Goal: Task Accomplishment & Management: Use online tool/utility

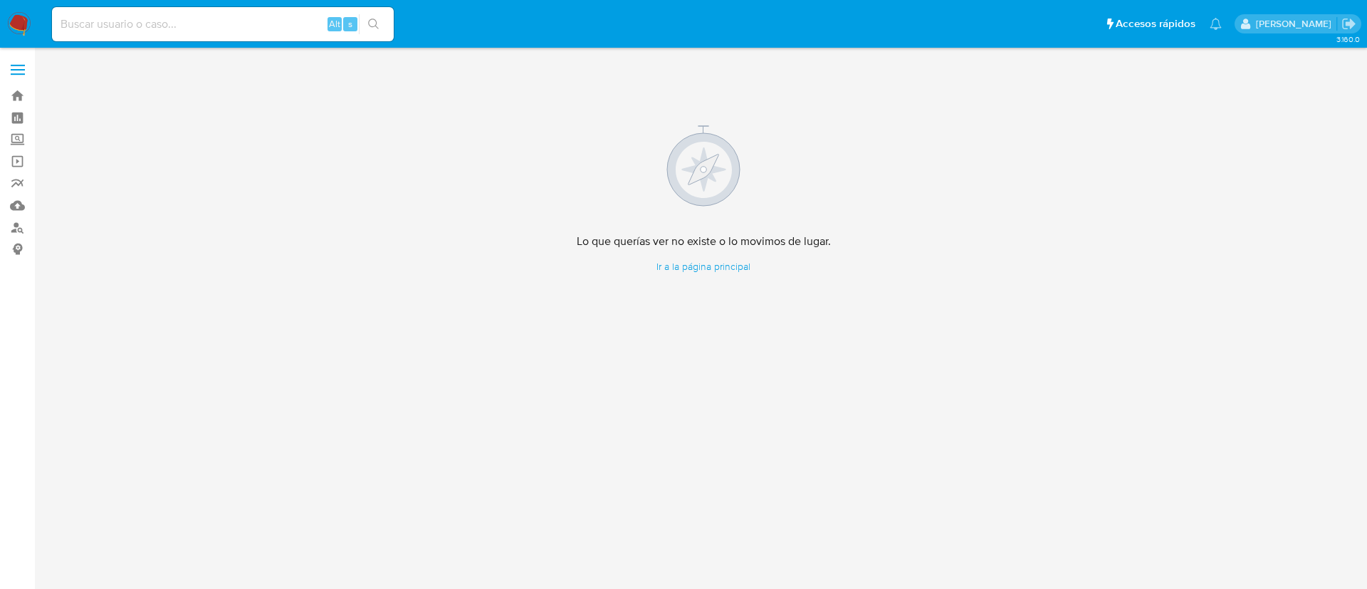
click at [22, 33] on img at bounding box center [19, 24] width 24 height 24
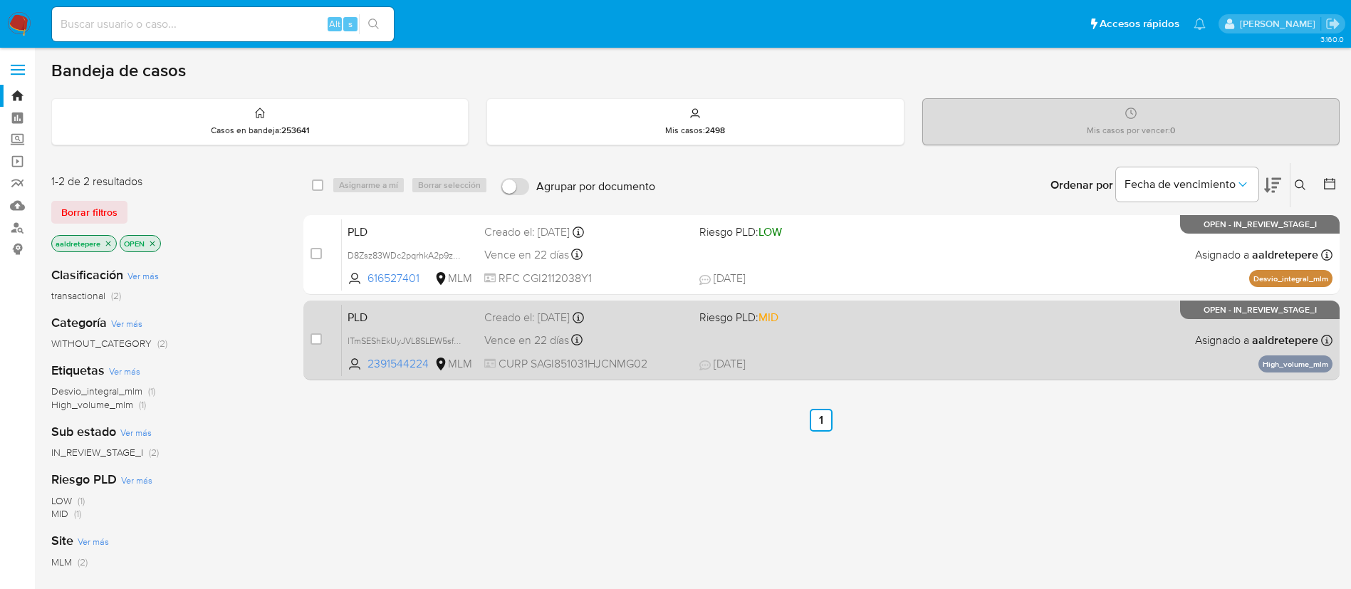
click at [679, 352] on div "PLD lTmSEShEkUyJVL8SLEW5sfmA 2391544224 MLM Riesgo PLD: MID Creado el: [DATE] C…" at bounding box center [837, 340] width 990 height 72
click at [313, 344] on input "checkbox" at bounding box center [315, 338] width 11 height 11
checkbox input "true"
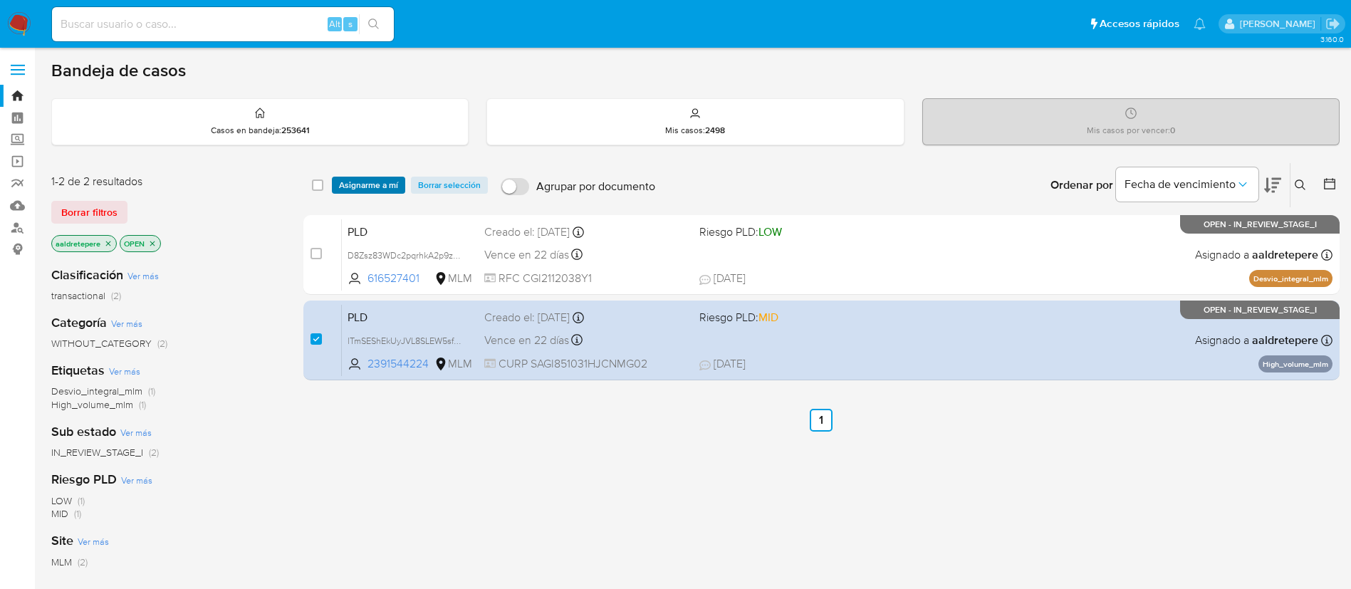
click at [394, 178] on span "Asignarme a mí" at bounding box center [368, 185] width 59 height 14
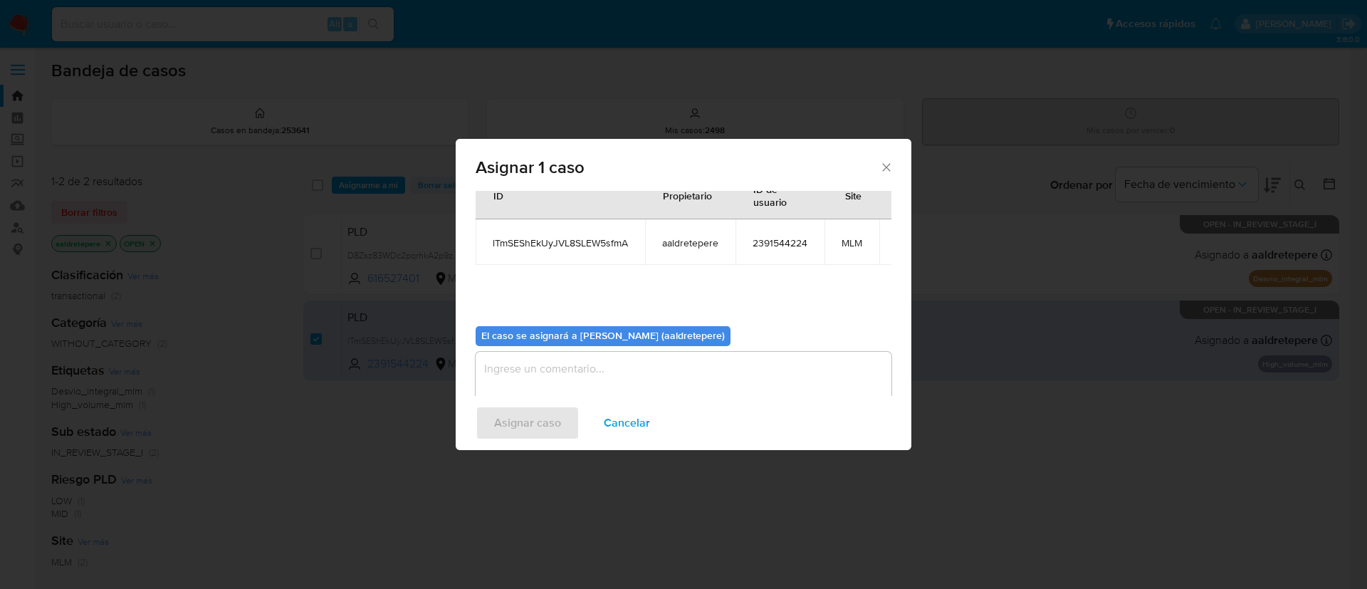
scroll to position [90, 0]
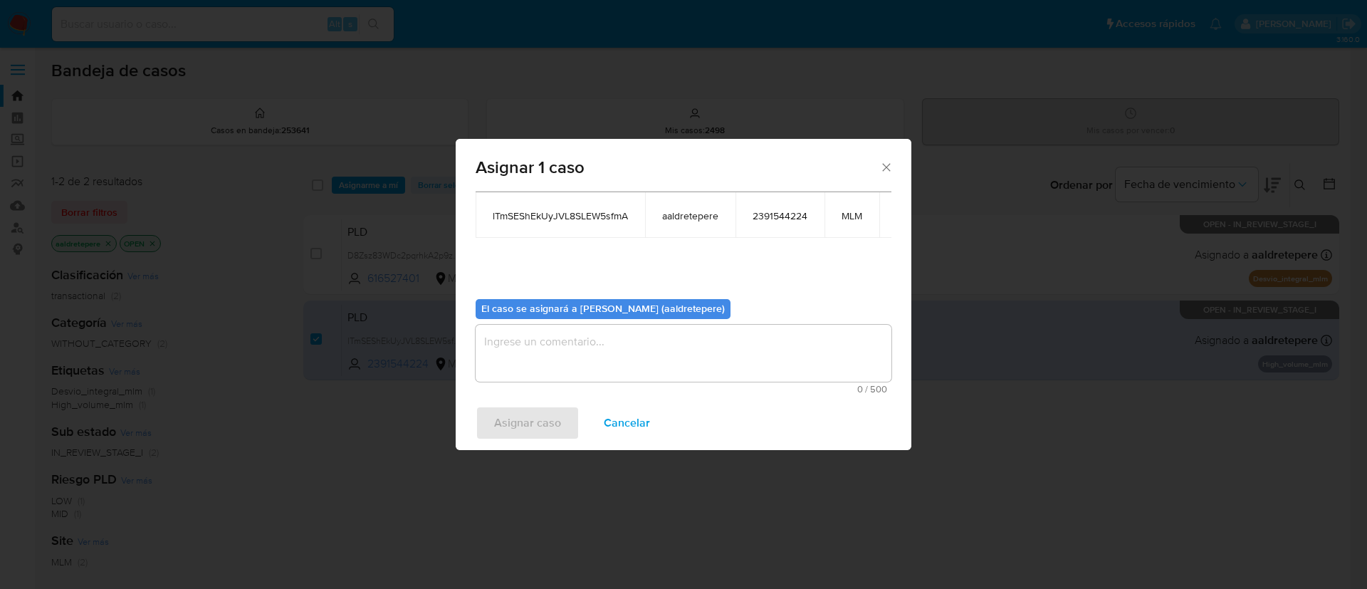
click at [657, 350] on textarea "assign-modal" at bounding box center [684, 353] width 416 height 57
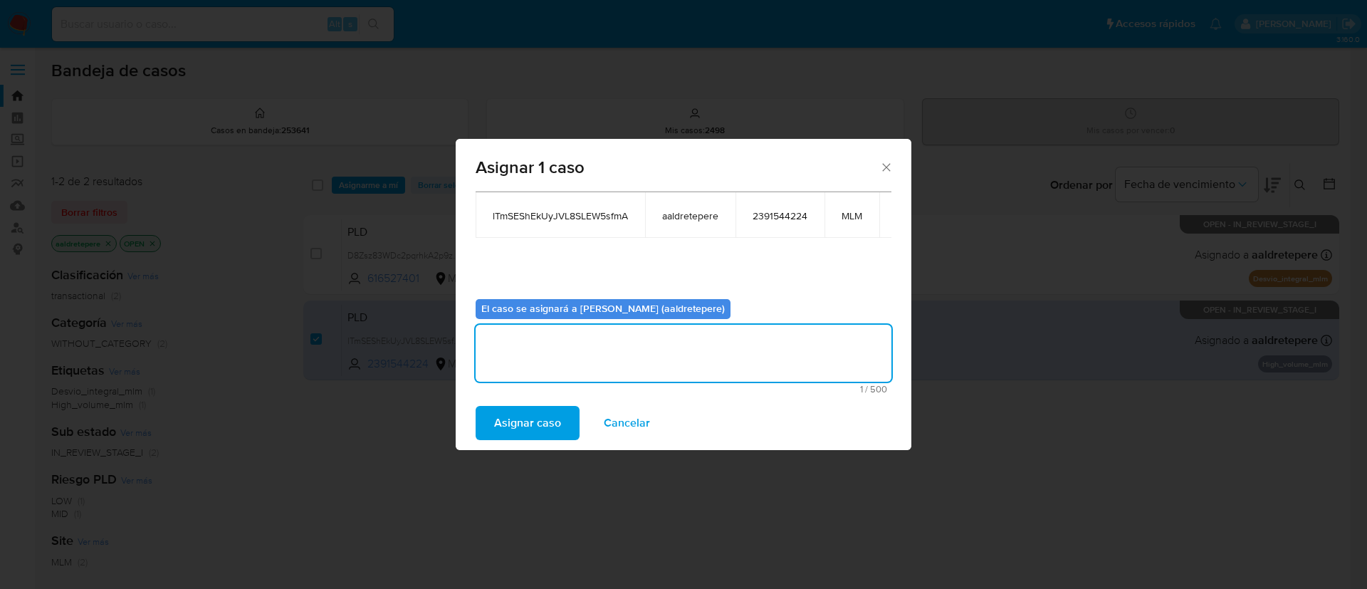
click at [440, 386] on div "Asignar 1 caso Casos a asignar: ID Propietario ID de usuario Site lTmSEShEkUyJV…" at bounding box center [683, 294] width 1367 height 589
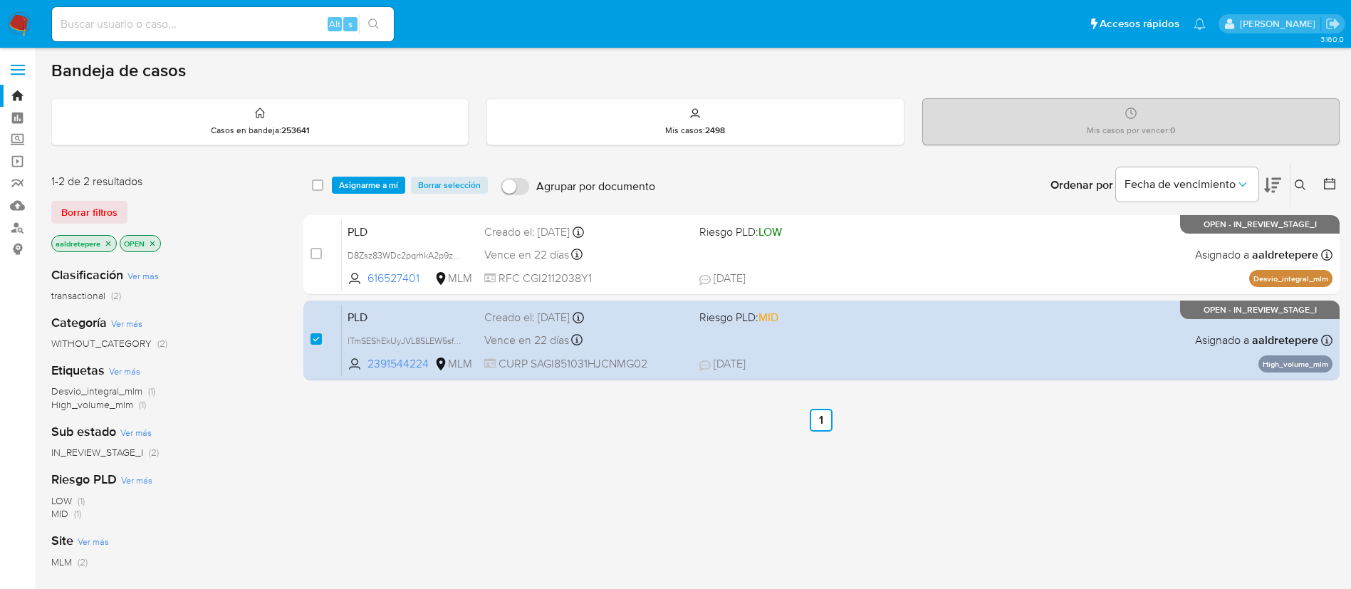
click at [395, 174] on div "select-all-cases-checkbox Asignarme a mí Borrar selección Agrupar por documento…" at bounding box center [821, 185] width 1036 height 44
click at [392, 189] on span "Asignarme a mí" at bounding box center [368, 185] width 59 height 14
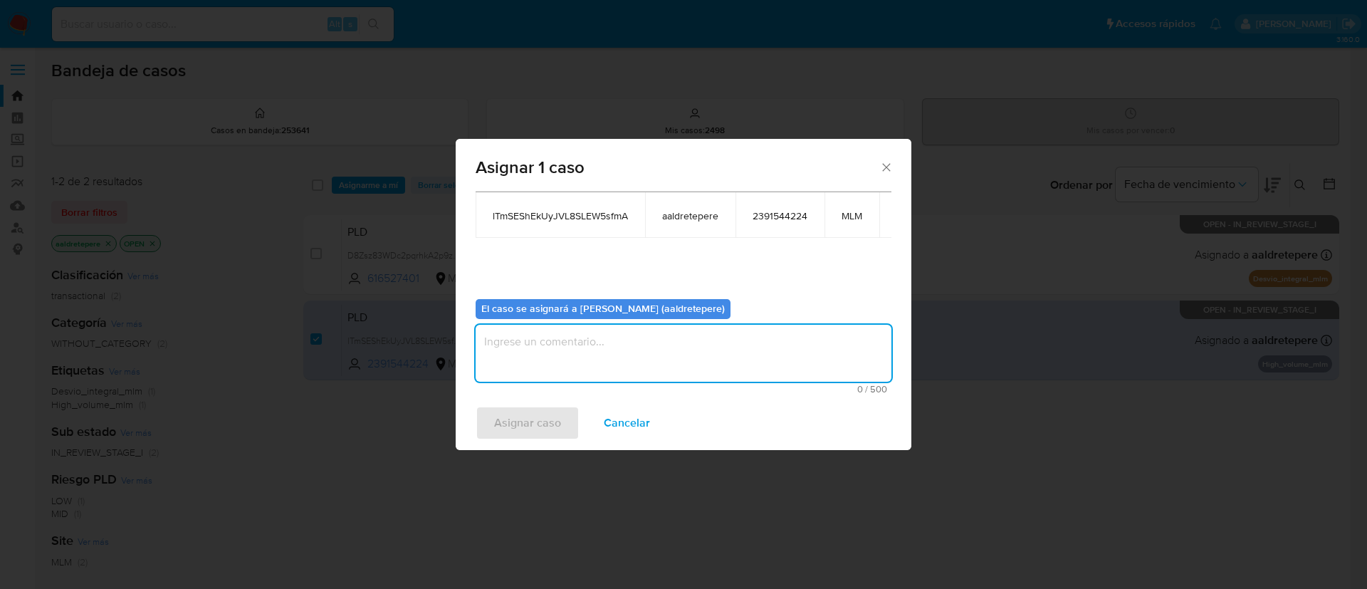
click at [605, 354] on textarea "assign-modal" at bounding box center [684, 353] width 416 height 57
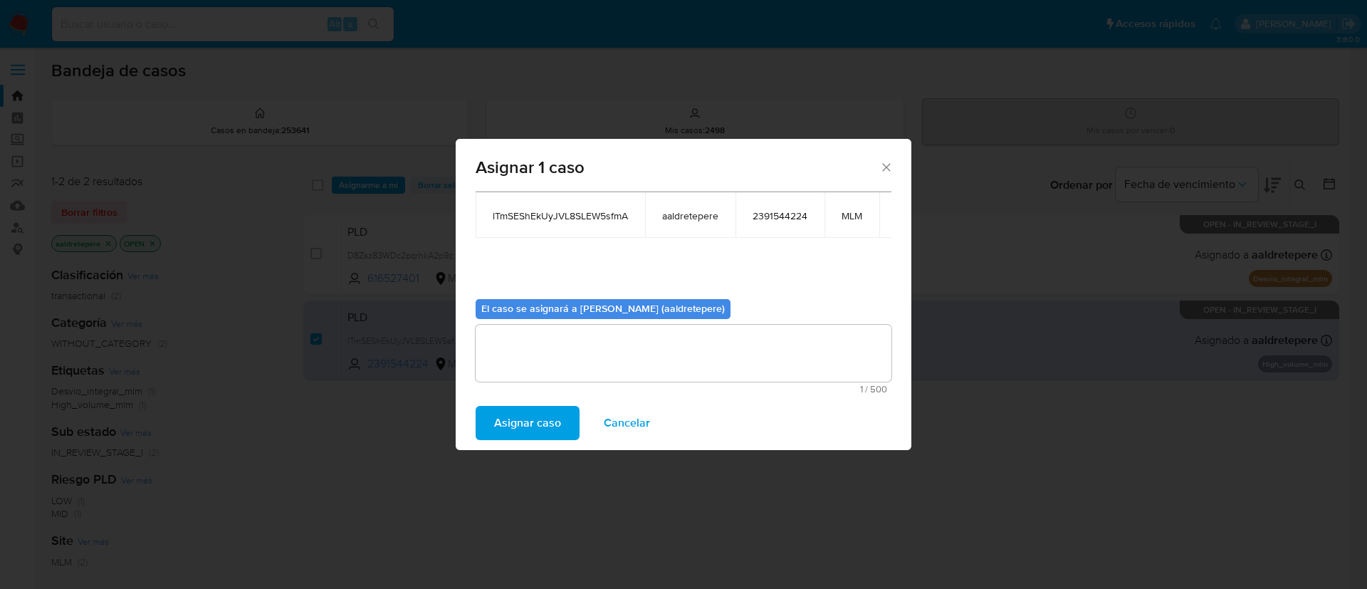
click at [530, 430] on span "Asignar caso" at bounding box center [527, 422] width 67 height 31
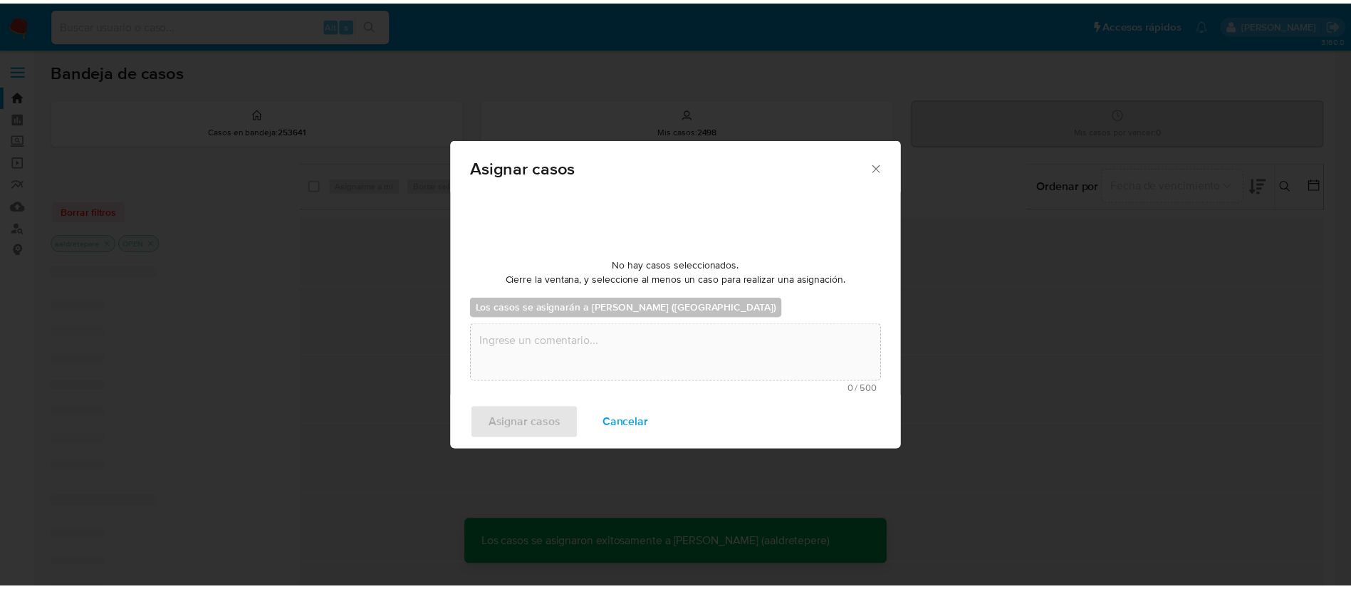
scroll to position [86, 0]
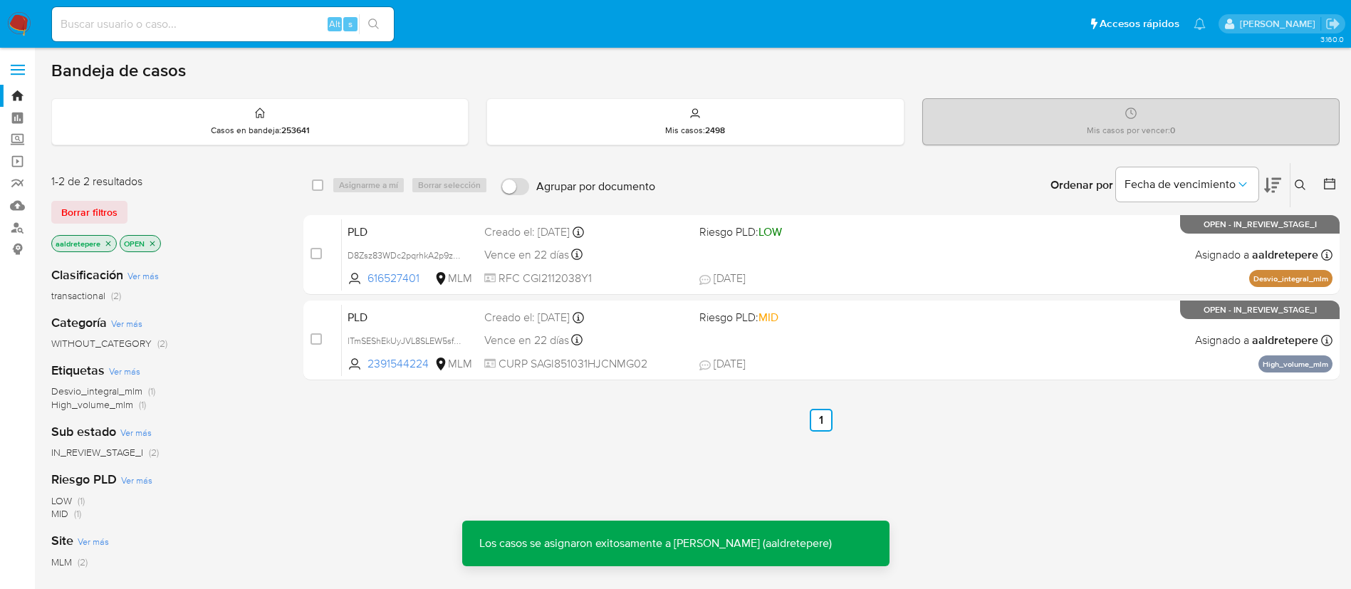
click at [21, 26] on img at bounding box center [19, 24] width 24 height 24
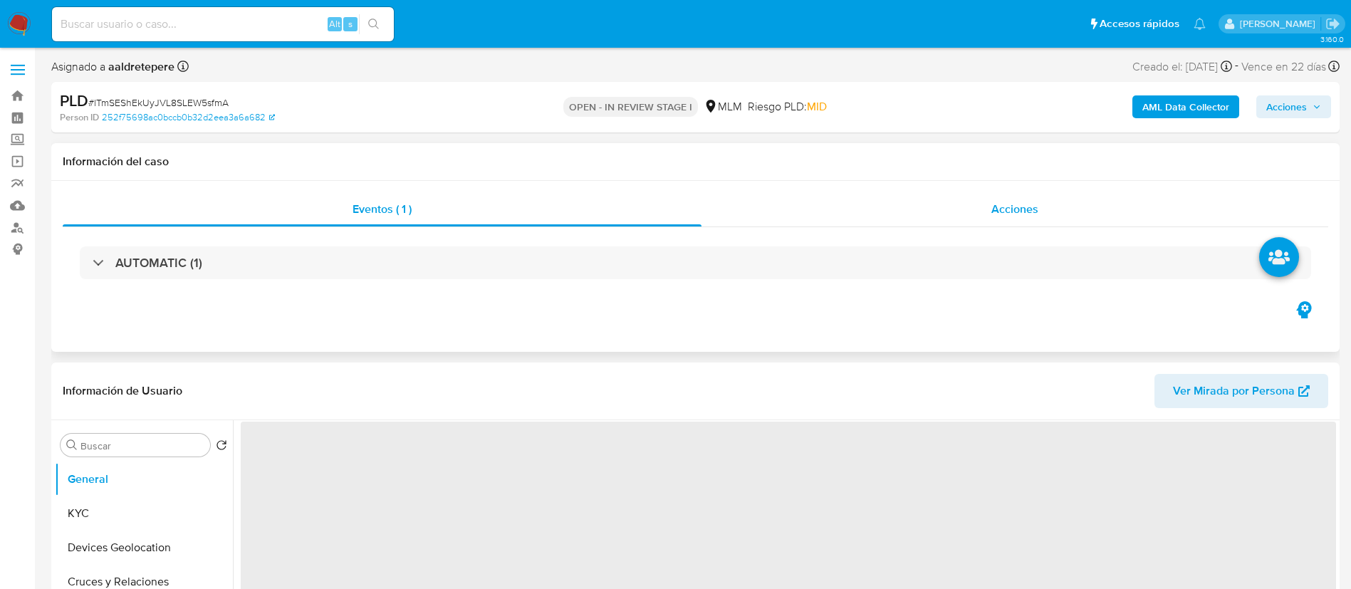
select select "10"
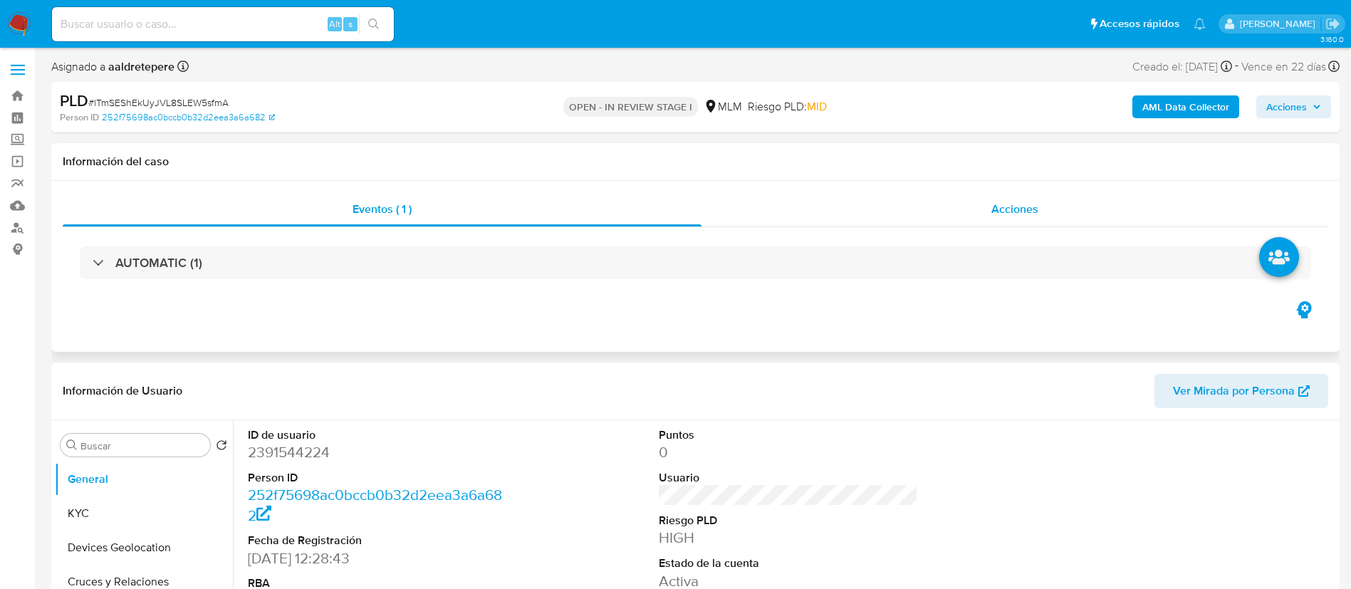
click at [1022, 204] on span "Acciones" at bounding box center [1014, 209] width 47 height 16
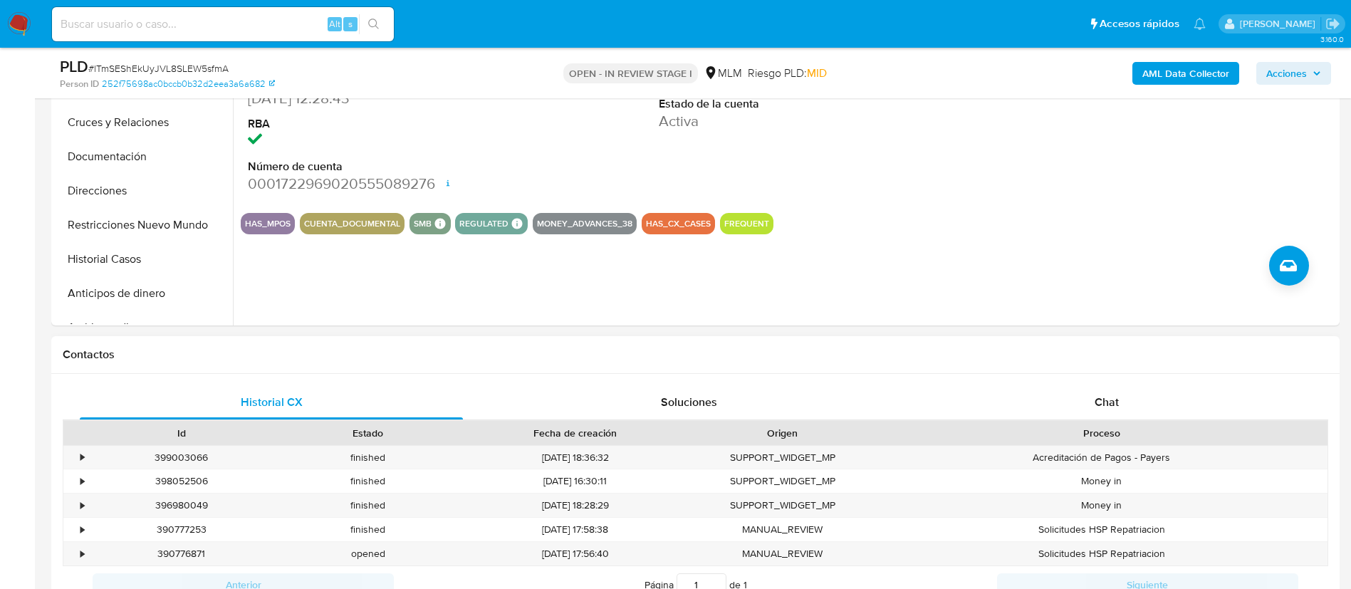
scroll to position [534, 0]
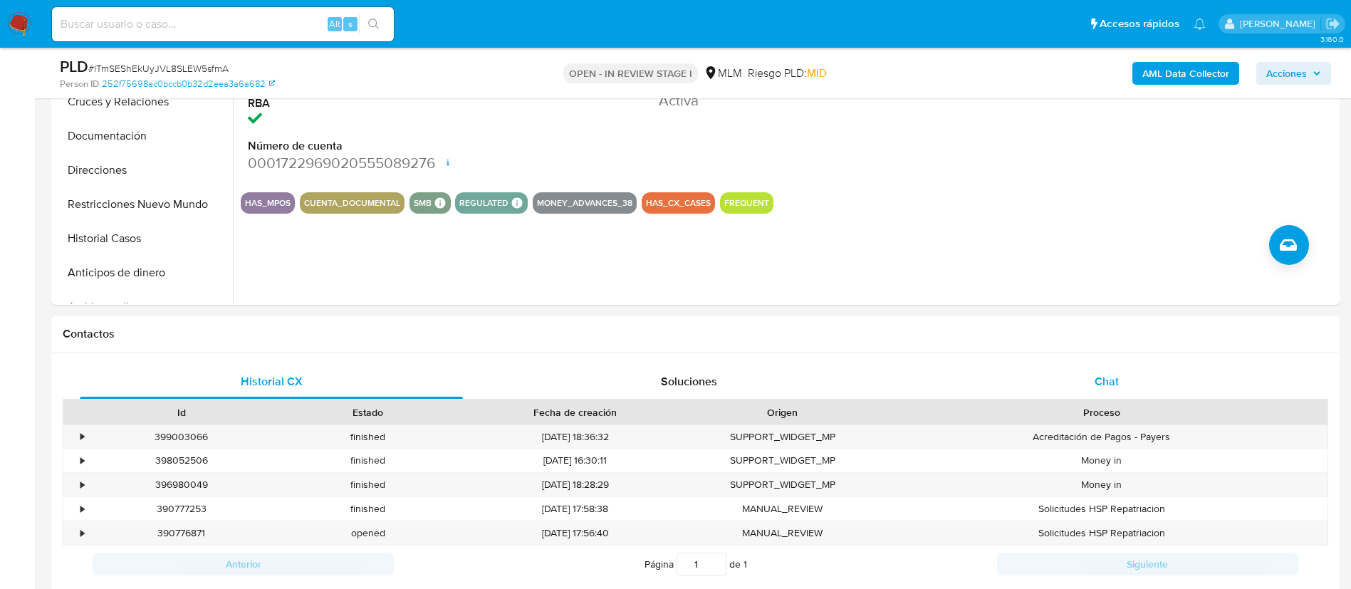
click at [1114, 382] on span "Chat" at bounding box center [1106, 381] width 24 height 16
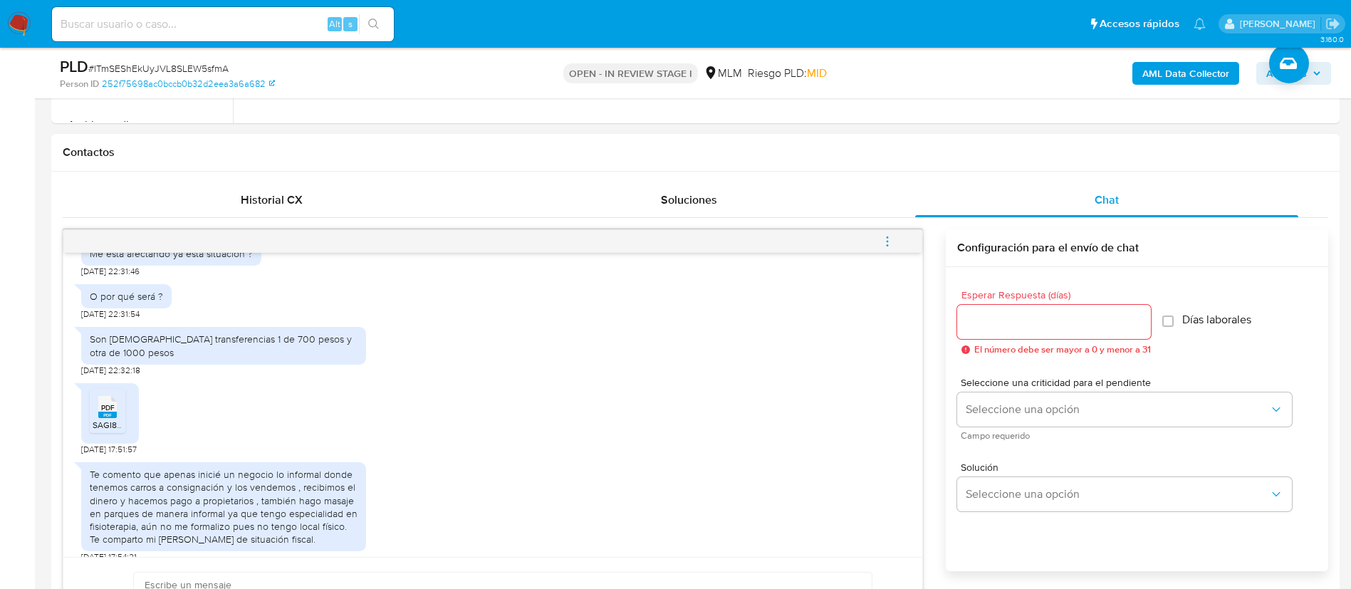
scroll to position [748, 0]
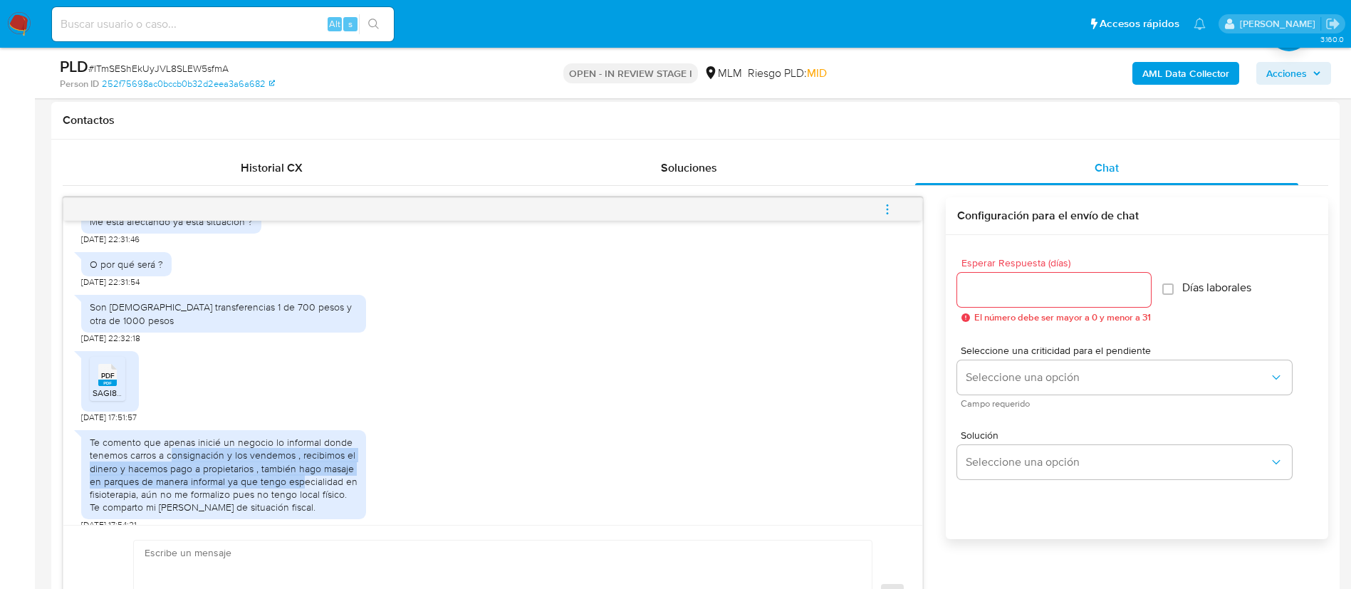
drag, startPoint x: 174, startPoint y: 440, endPoint x: 305, endPoint y: 471, distance: 134.5
click at [305, 471] on div "Te comento que apenas inicié un negocio lo informal donde tenemos carros a cons…" at bounding box center [224, 475] width 268 height 78
click at [355, 476] on div "Te comento que apenas inicié un negocio lo informal donde tenemos carros a cons…" at bounding box center [224, 475] width 268 height 78
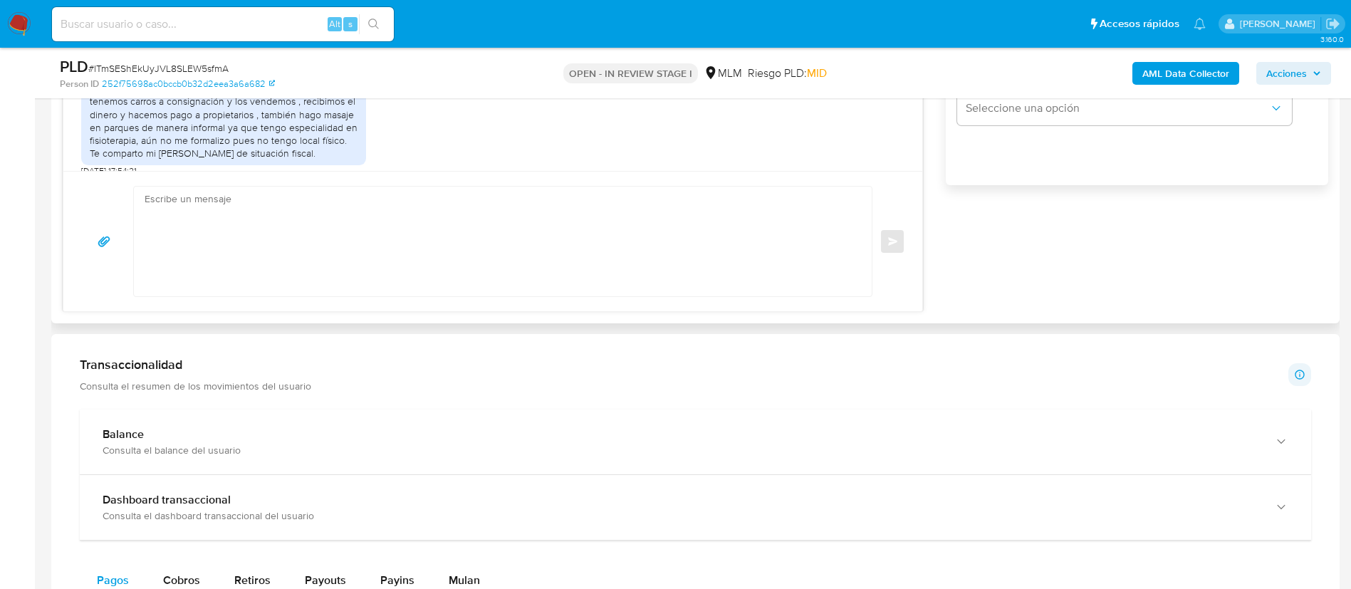
scroll to position [1068, 0]
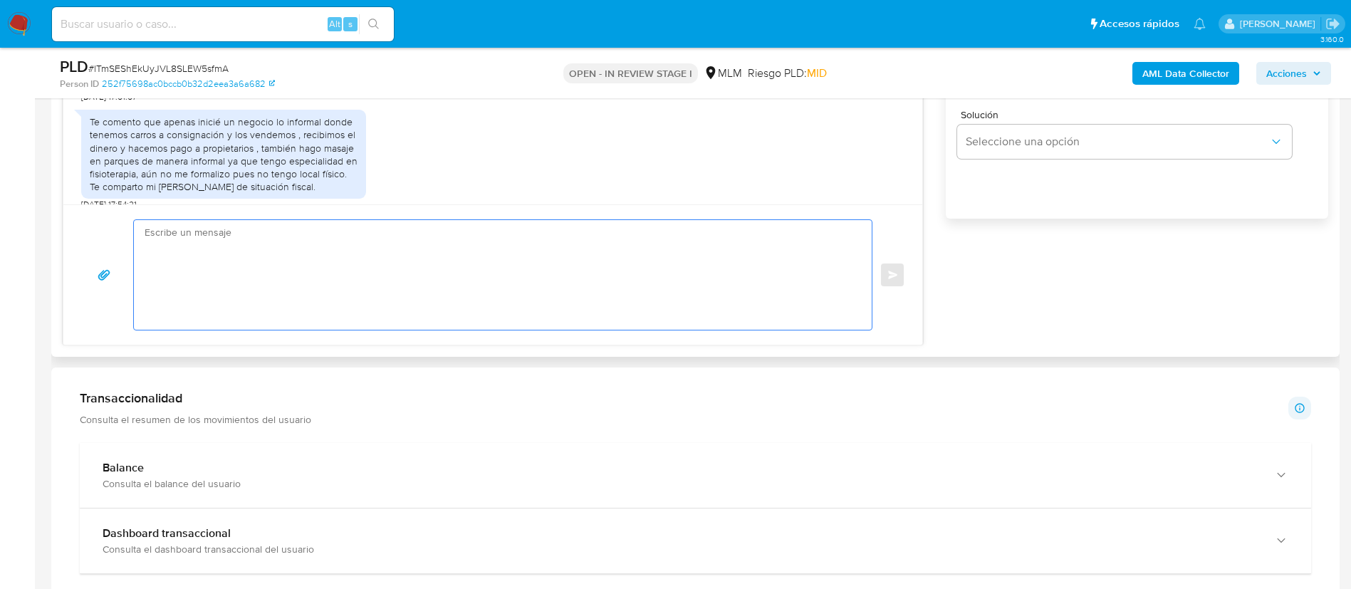
click at [427, 311] on textarea at bounding box center [499, 275] width 709 height 110
click at [624, 272] on textarea at bounding box center [499, 275] width 709 height 110
paste textarea "Muchas gracias por tus respuestas. Estamos revisando tu cuenta, si tenemos algu…"
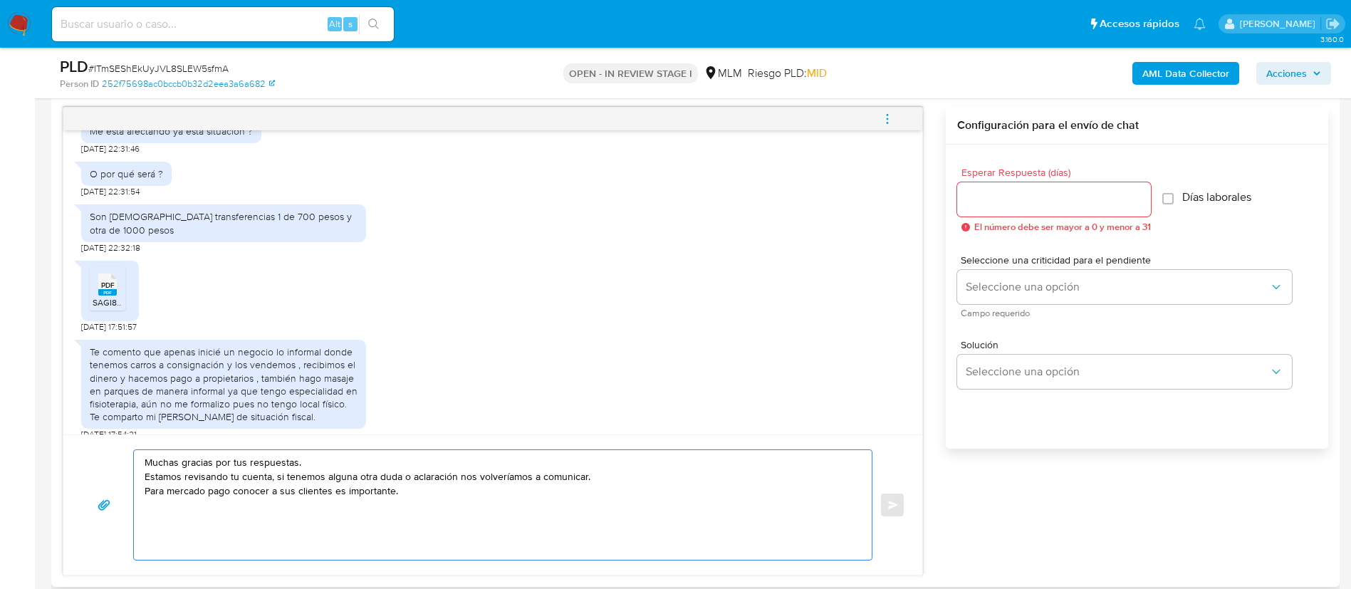
scroll to position [748, 0]
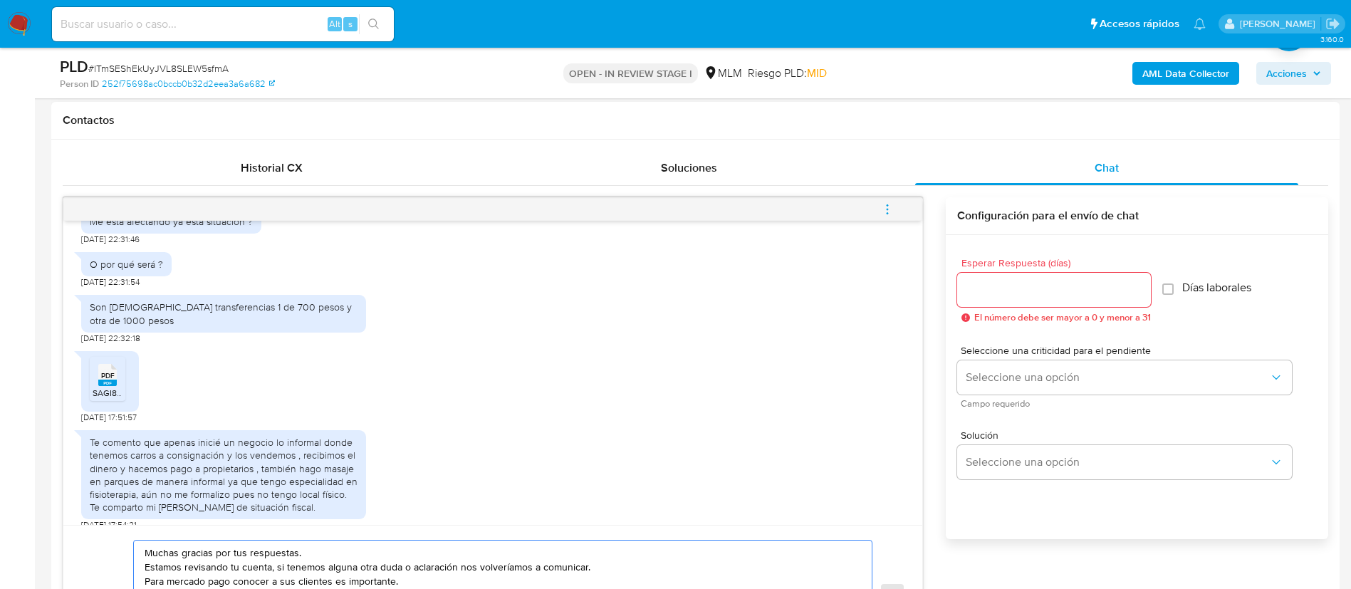
type textarea "Muchas gracias por tus respuestas. Estamos revisando tu cuenta, si tenemos algu…"
click at [978, 287] on input "Esperar Respuesta (días)" at bounding box center [1054, 290] width 194 height 19
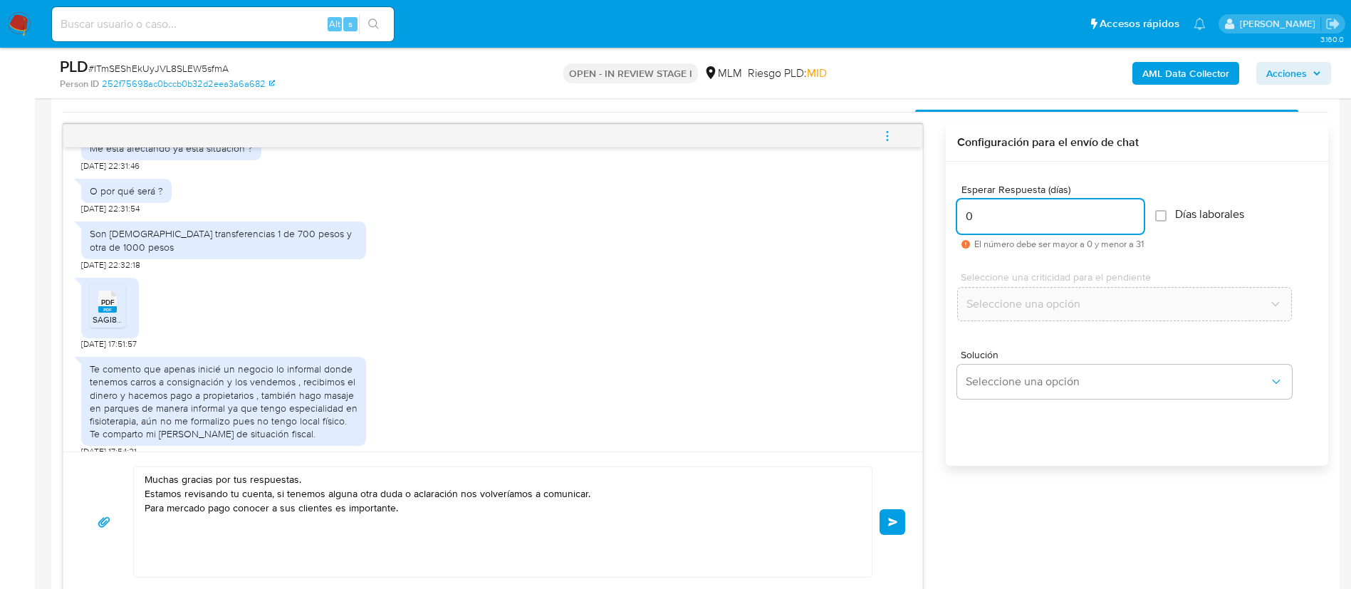
scroll to position [854, 0]
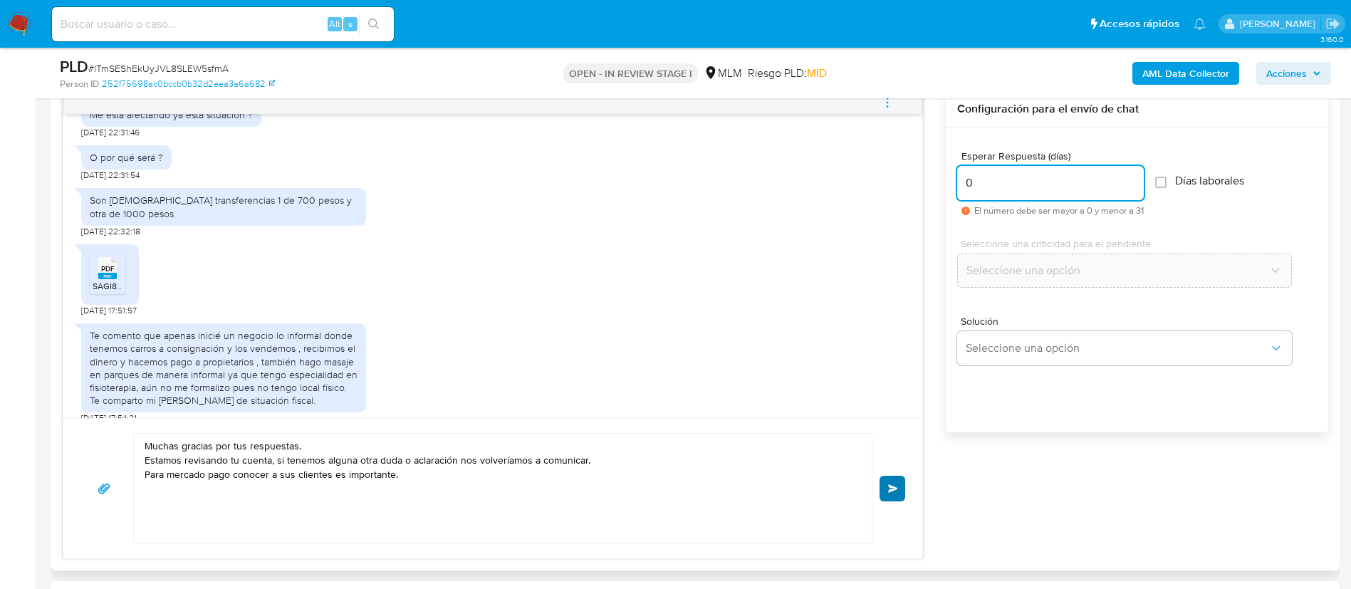
type input "0"
click at [882, 485] on button "Enviar" at bounding box center [892, 489] width 26 height 26
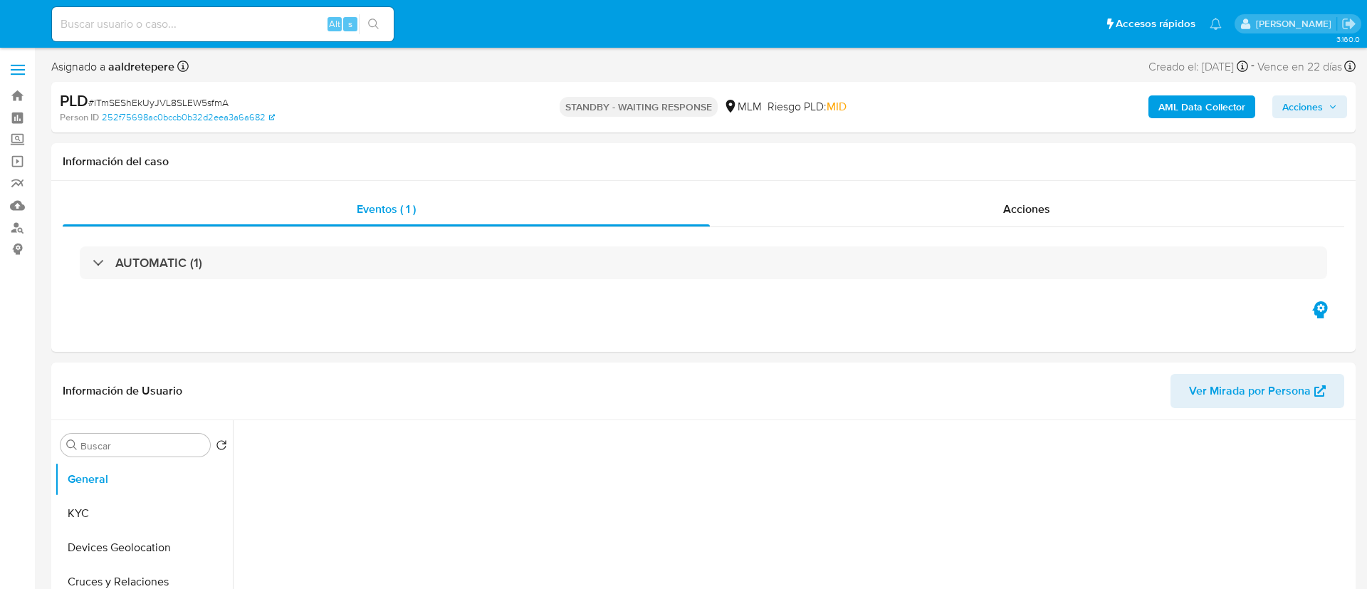
select select "10"
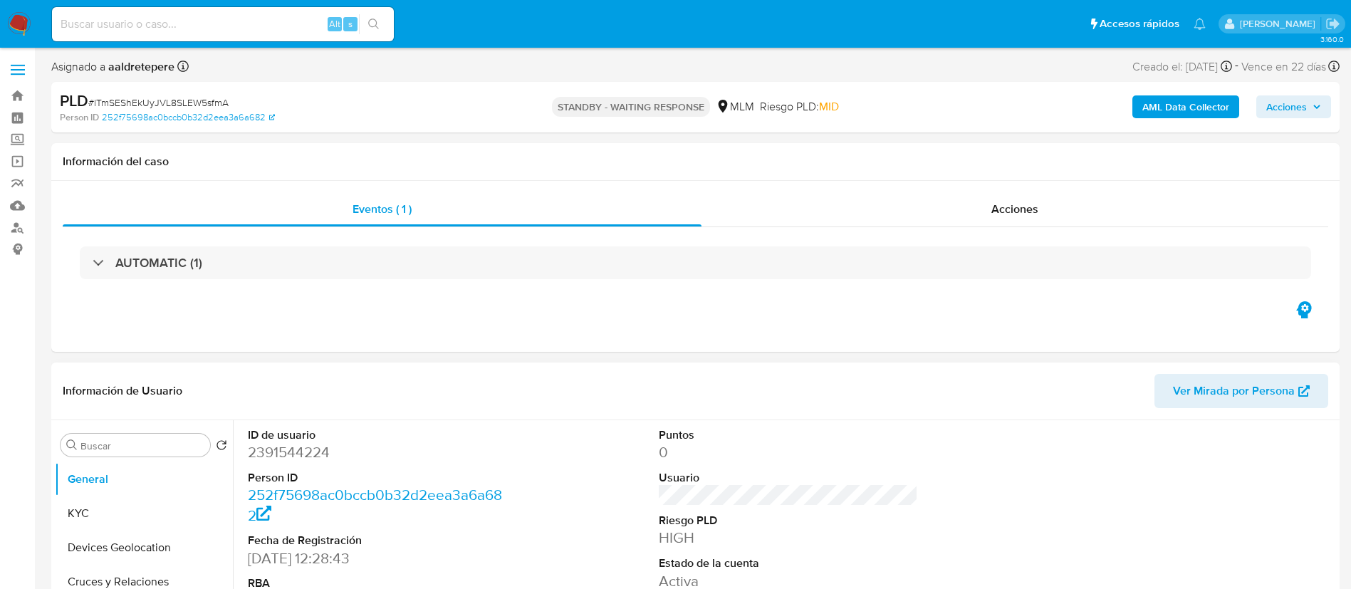
click at [1088, 460] on div at bounding box center [1199, 540] width 274 height 241
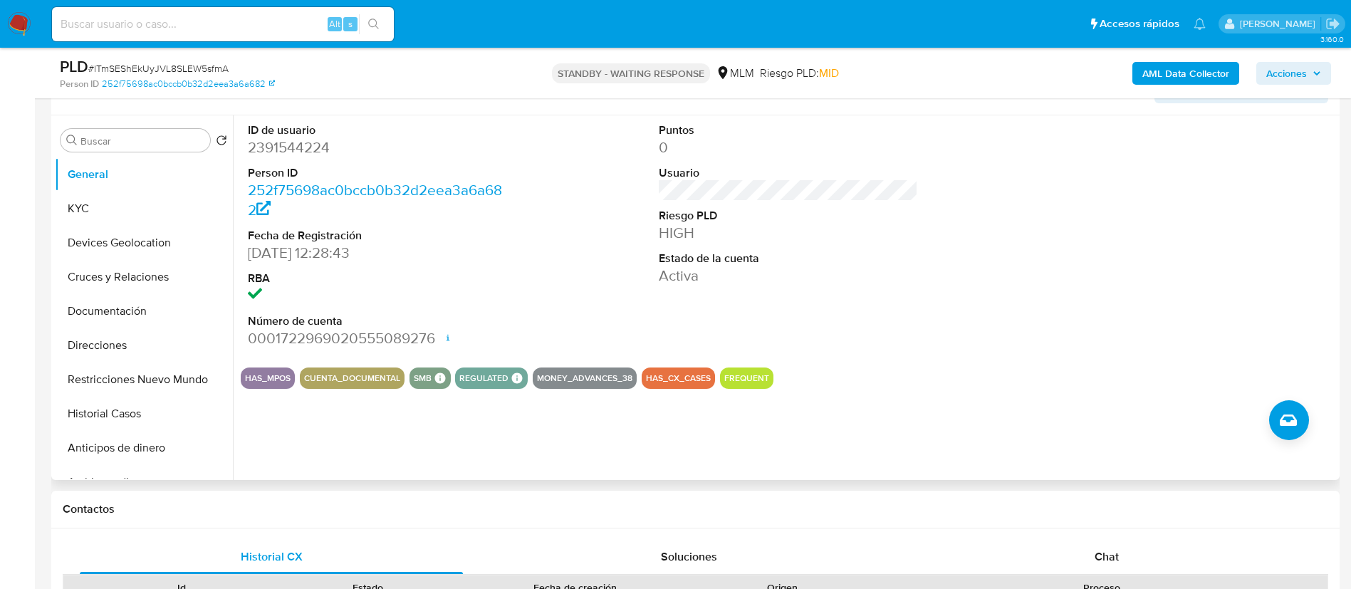
scroll to position [107, 0]
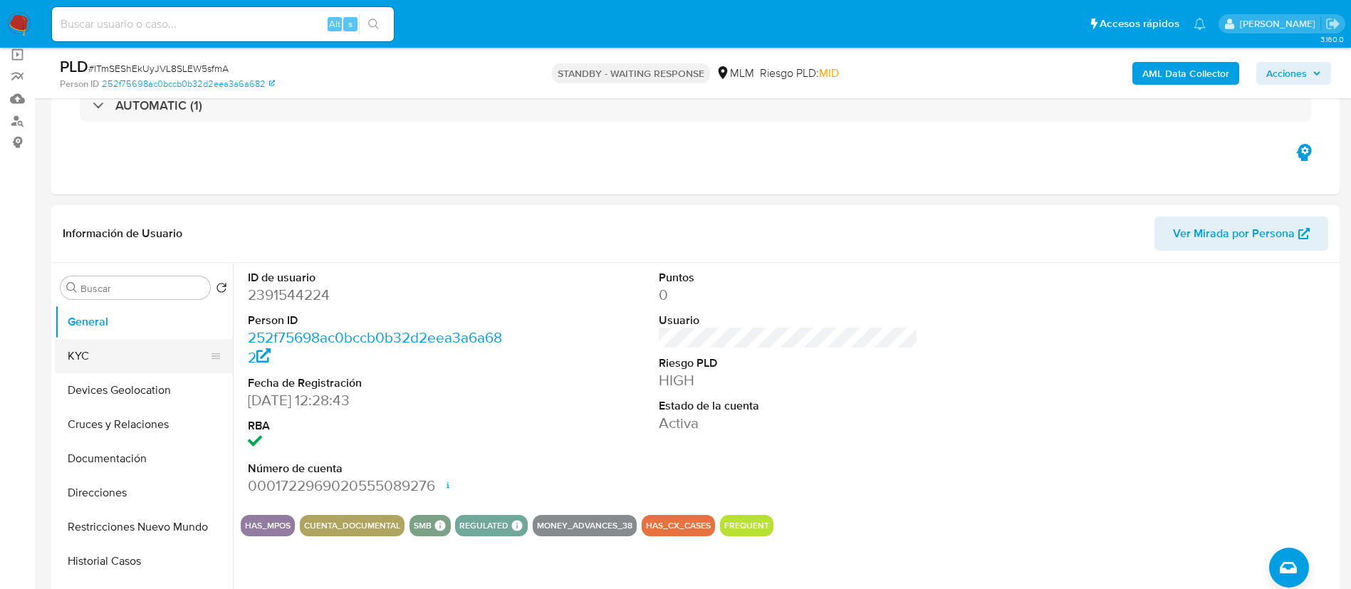
click at [91, 345] on button "KYC" at bounding box center [138, 356] width 167 height 34
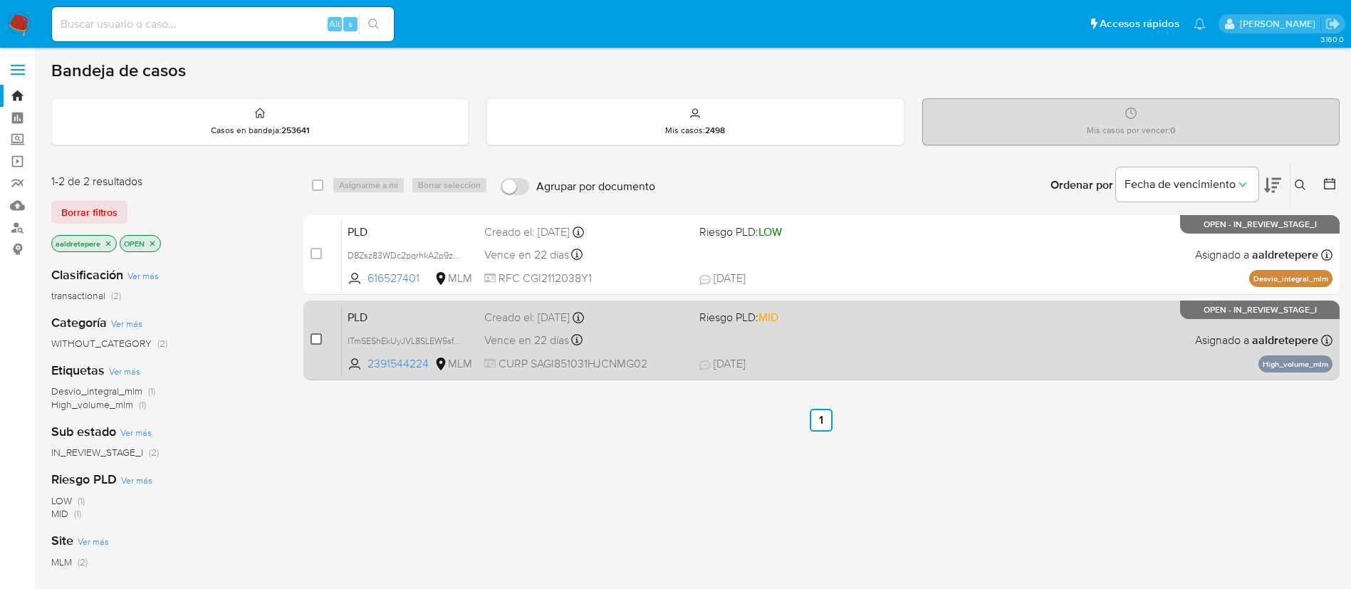
click at [318, 333] on input "checkbox" at bounding box center [315, 338] width 11 height 11
checkbox input "true"
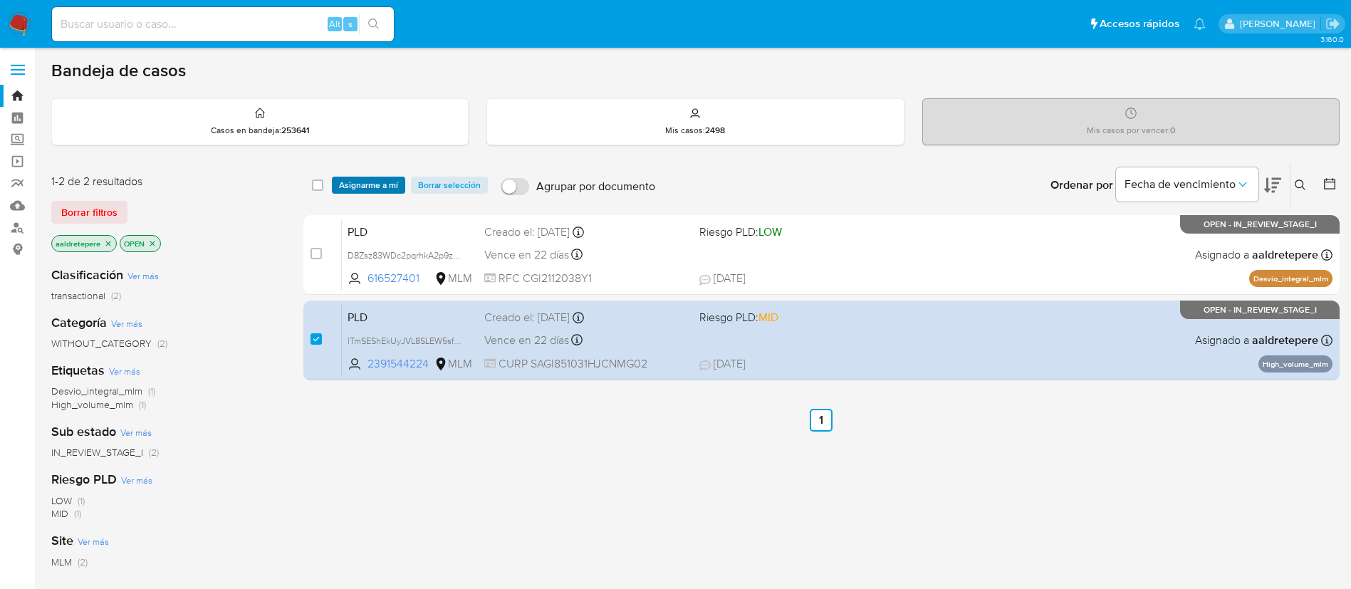
click at [382, 194] on div "select-all-cases-checkbox Asignarme a mí Borrar selección Agrupar por documento…" at bounding box center [821, 185] width 1036 height 44
click at [347, 189] on span "Asignarme a mí" at bounding box center [368, 185] width 59 height 14
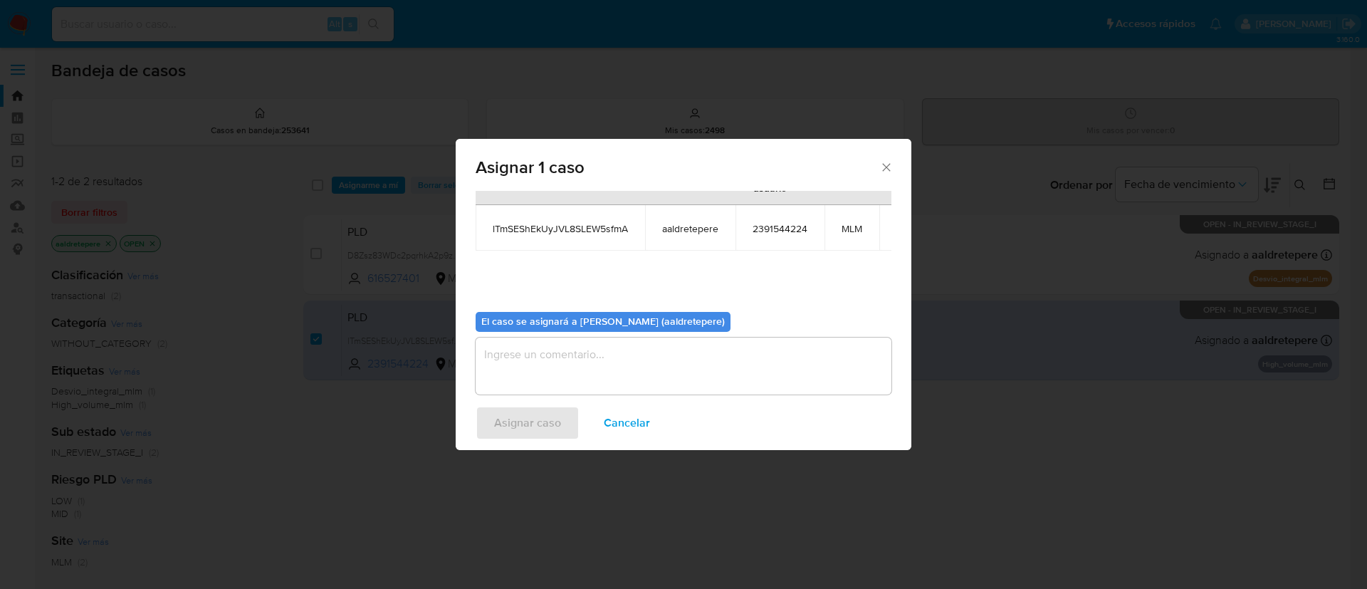
scroll to position [90, 0]
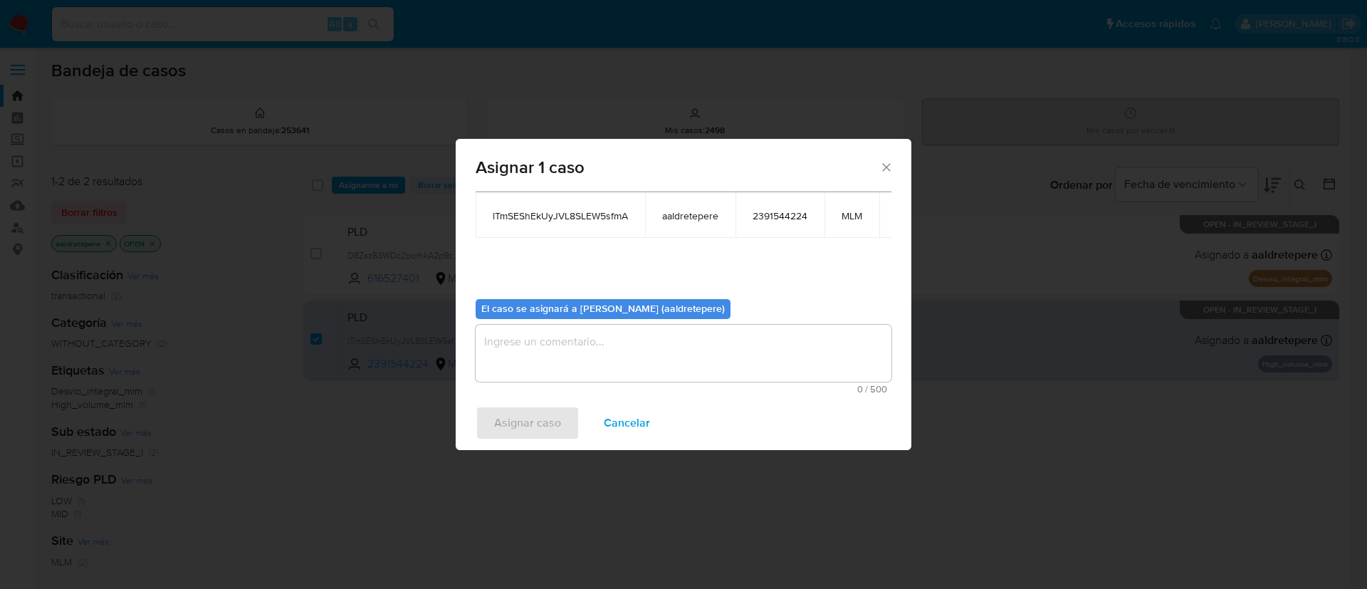
click at [602, 345] on textarea "assign-modal" at bounding box center [684, 353] width 416 height 57
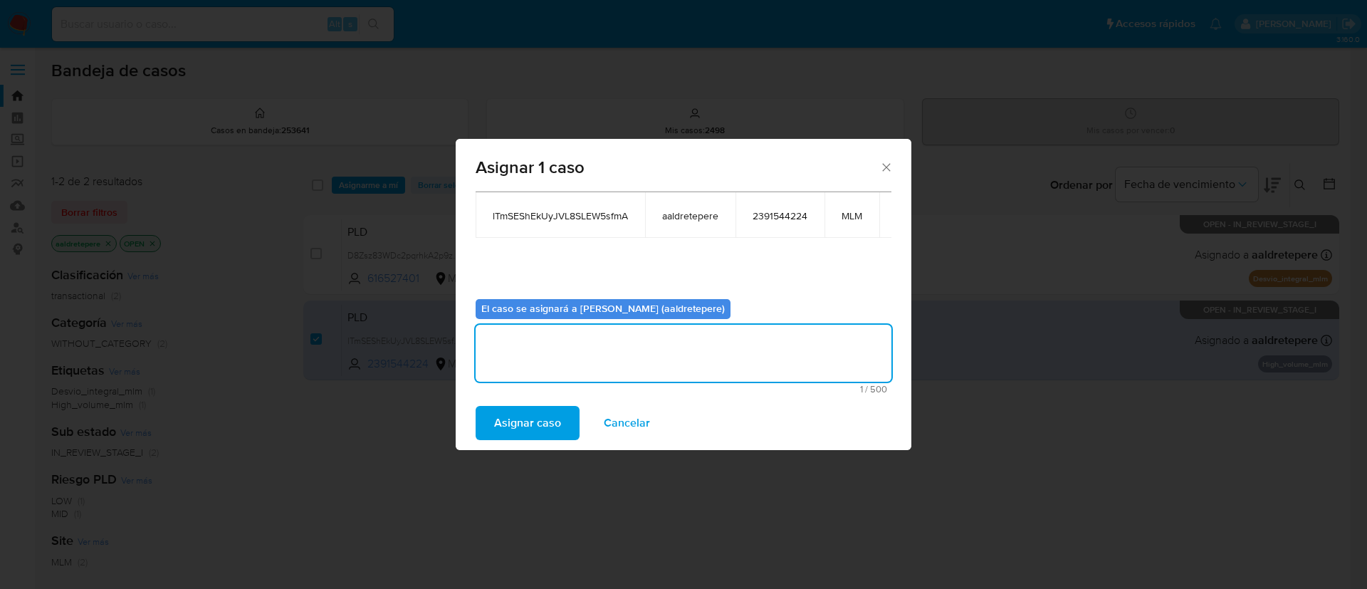
click at [560, 432] on button "Asignar caso" at bounding box center [528, 423] width 104 height 34
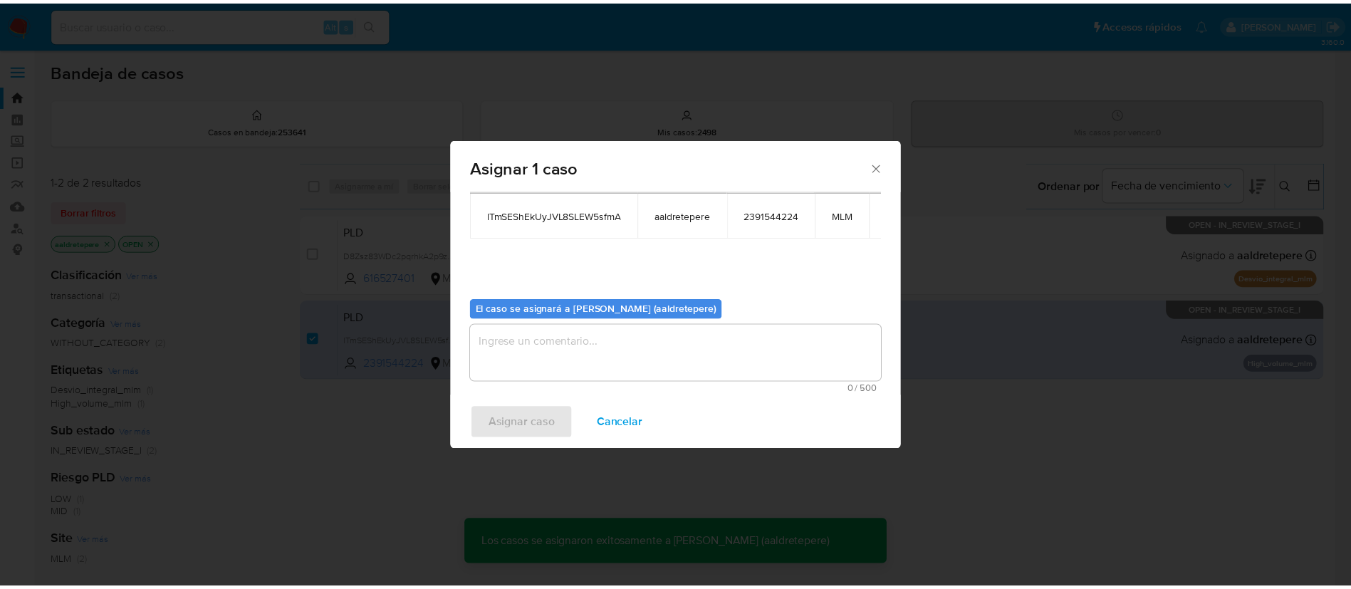
scroll to position [86, 0]
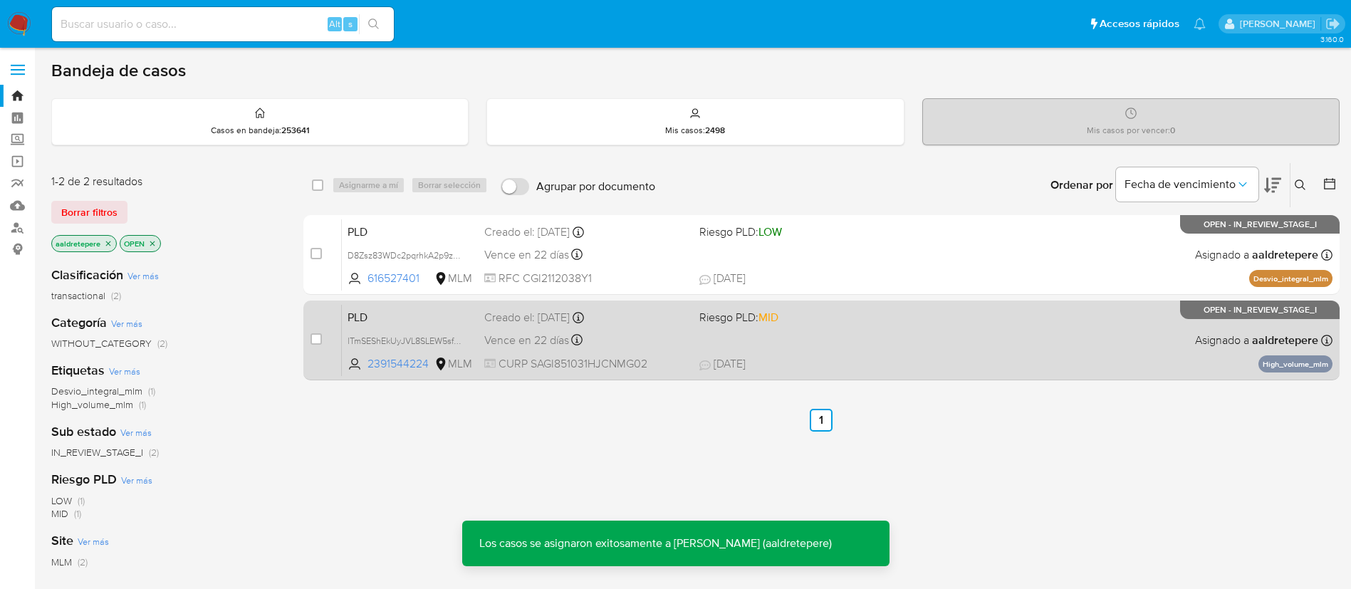
drag, startPoint x: 844, startPoint y: 303, endPoint x: 852, endPoint y: 308, distance: 9.7
click at [848, 306] on div "case-item-checkbox No es posible asignar el caso PLD lTmSEShEkUyJVL8SLEW5sfmA 2…" at bounding box center [821, 340] width 1036 height 80
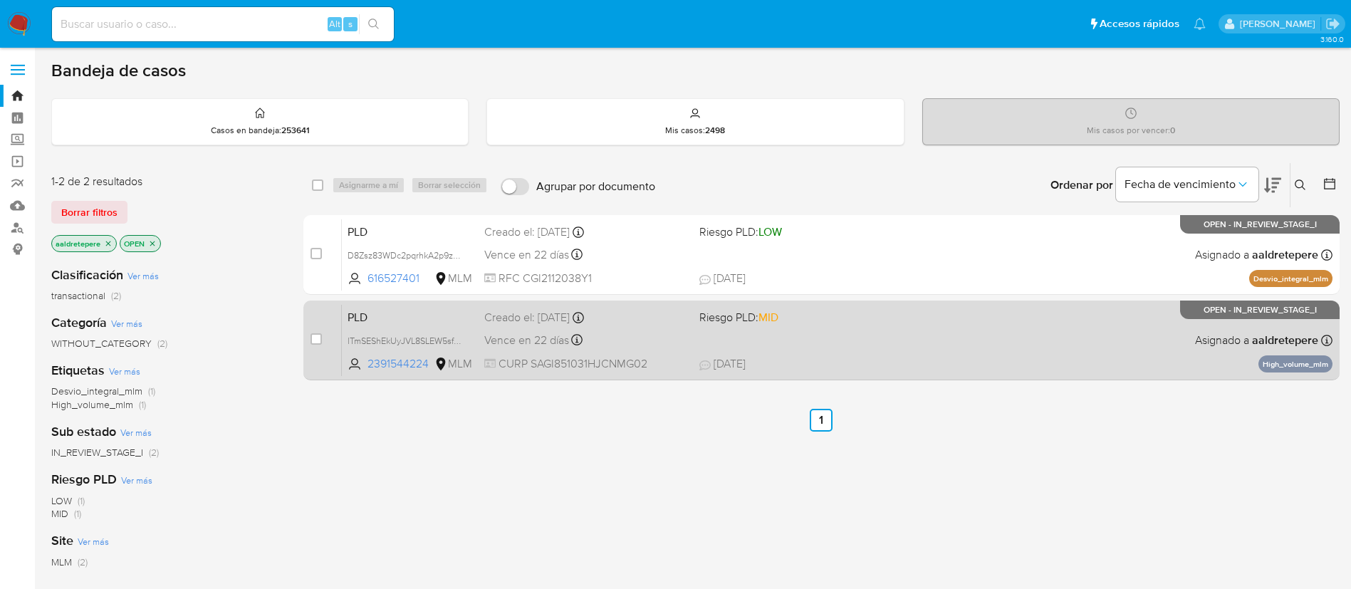
click at [854, 310] on span "Riesgo PLD: MID" at bounding box center [801, 316] width 204 height 19
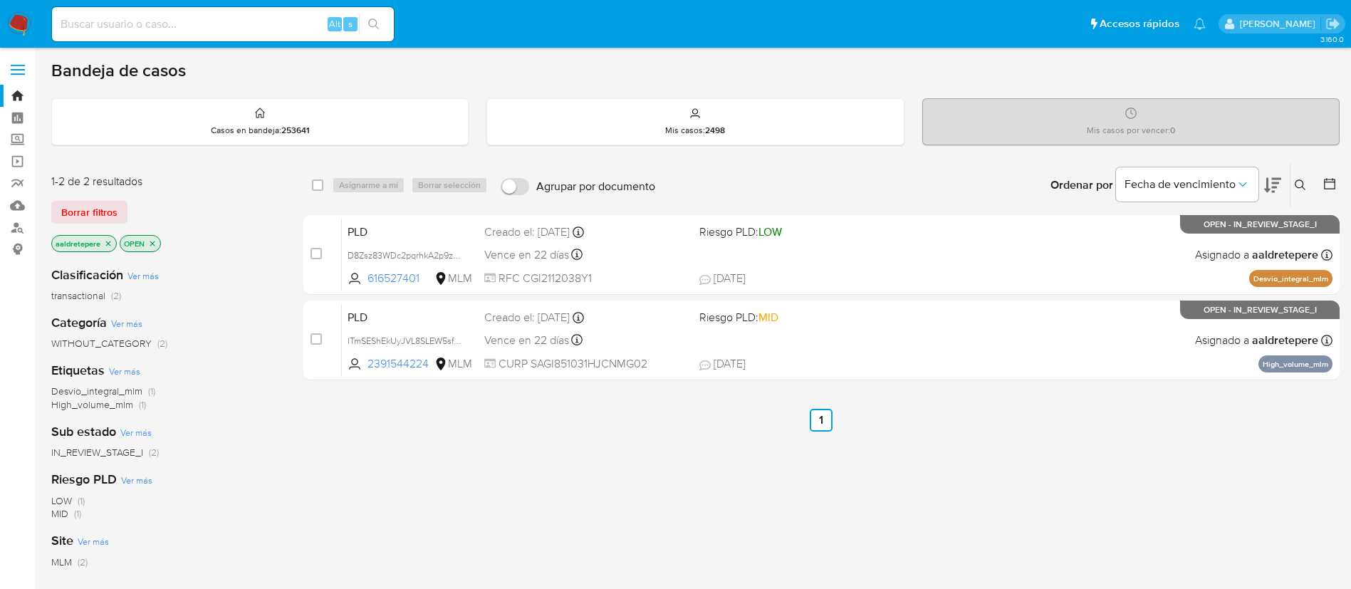
click at [14, 30] on img at bounding box center [19, 24] width 24 height 24
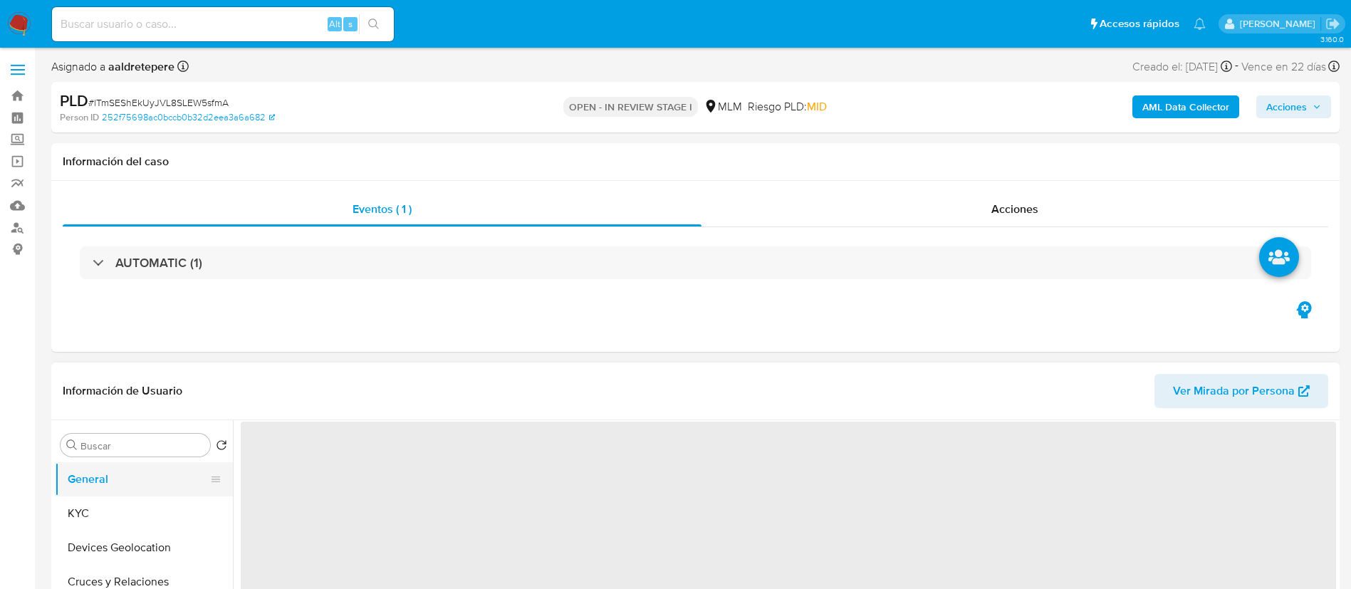
click at [166, 490] on button "General" at bounding box center [138, 479] width 167 height 34
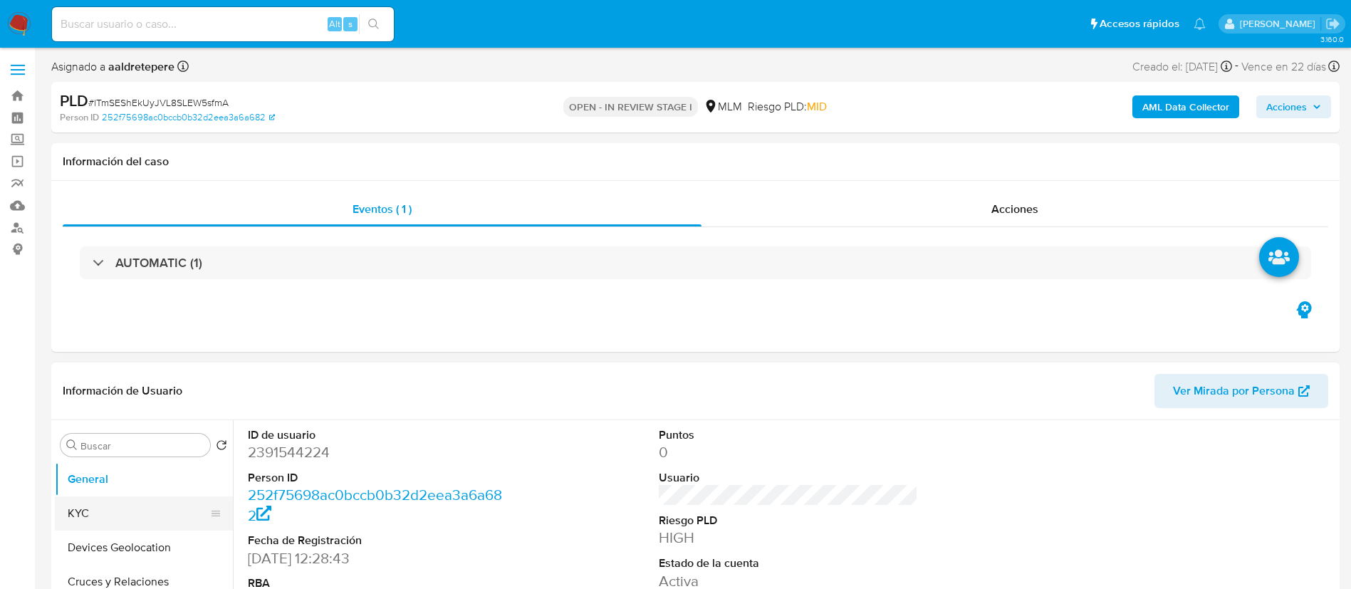
select select "10"
click at [155, 508] on button "KYC" at bounding box center [138, 513] width 167 height 34
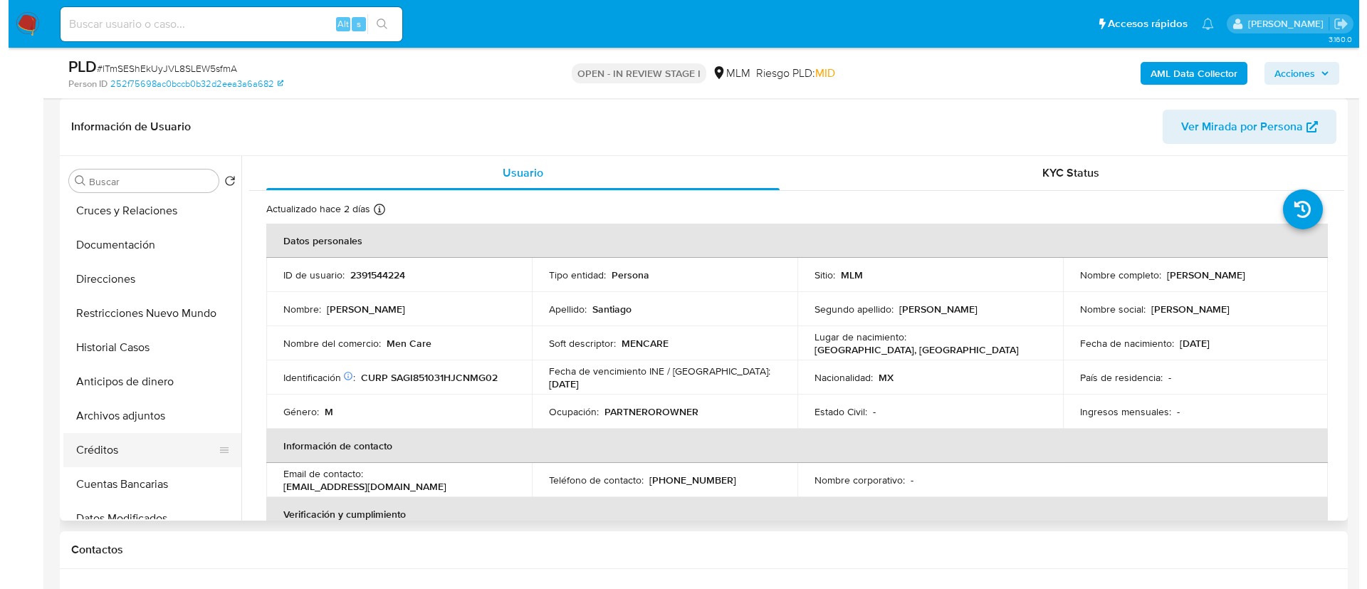
scroll to position [214, 0]
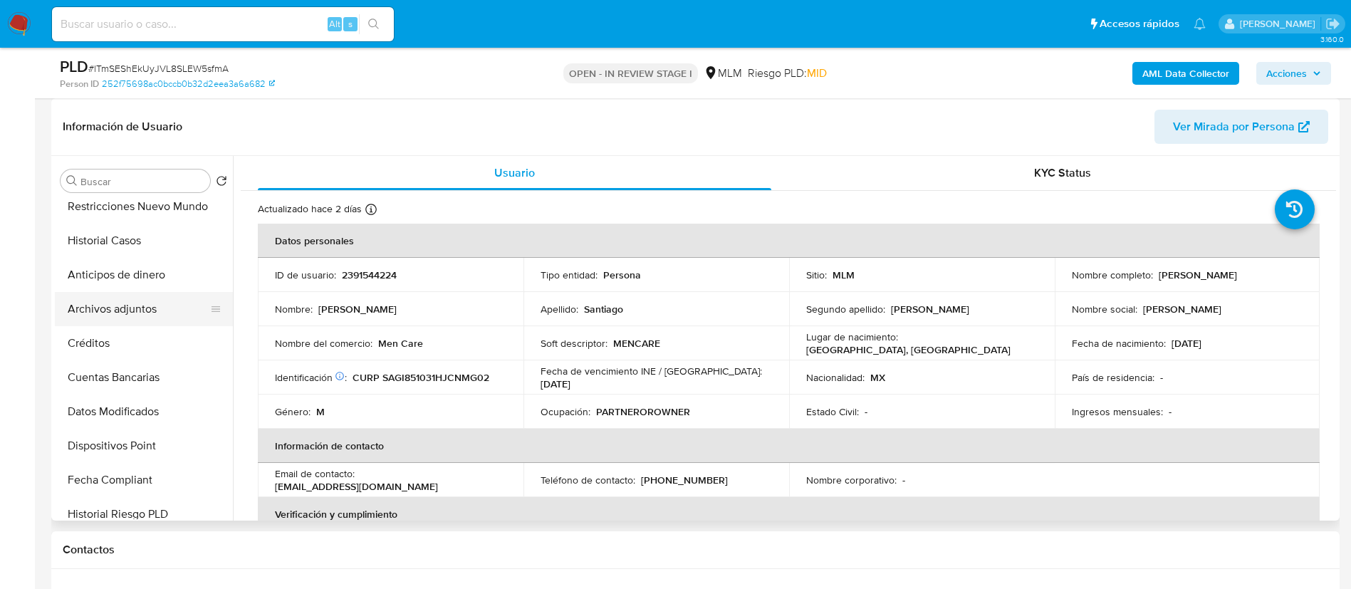
click at [122, 305] on button "Archivos adjuntos" at bounding box center [138, 309] width 167 height 34
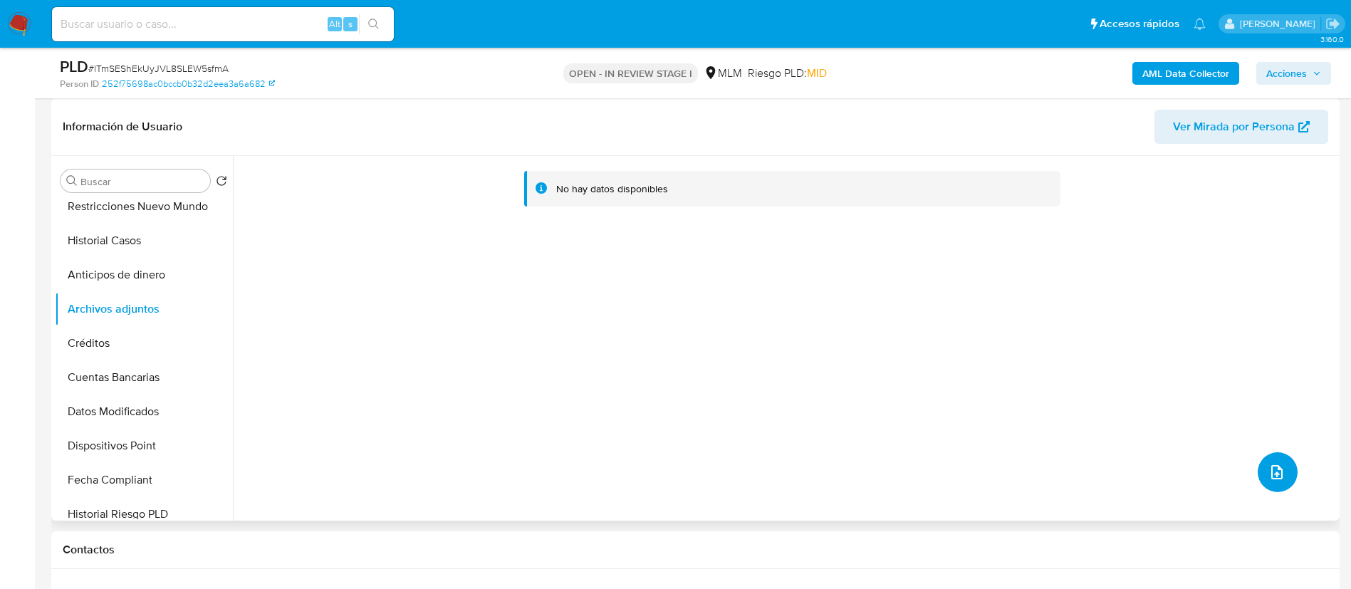
click at [1267, 481] on button "upload-file" at bounding box center [1277, 472] width 40 height 40
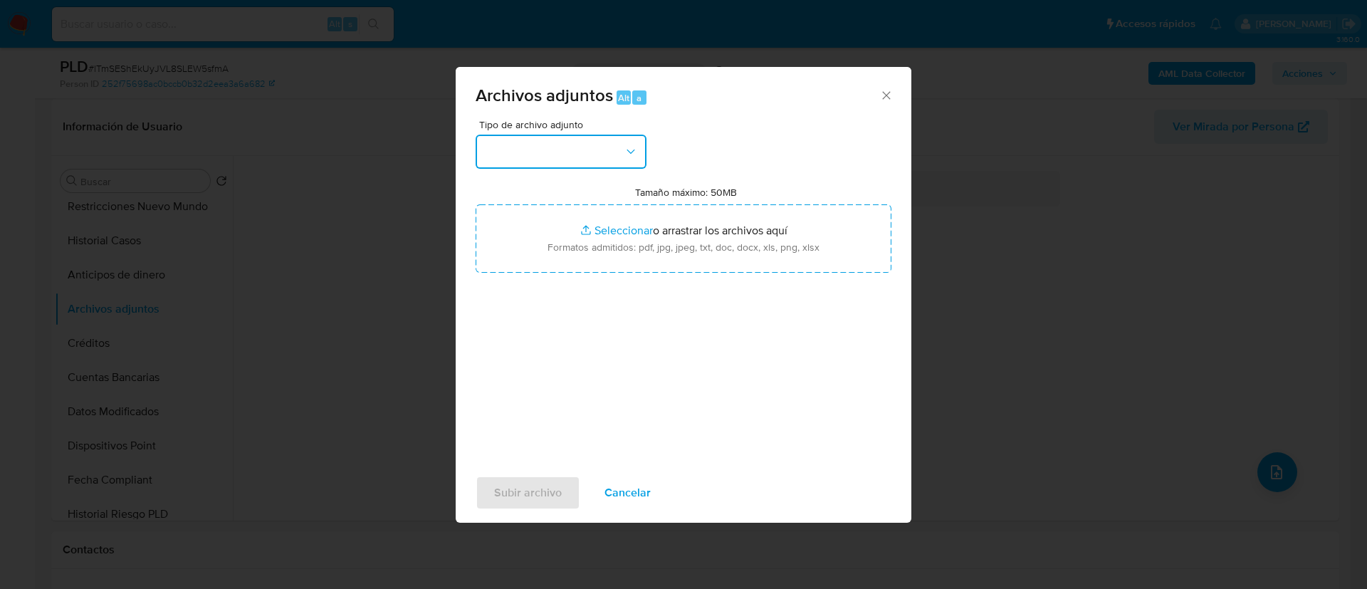
click at [582, 157] on button "button" at bounding box center [561, 152] width 171 height 34
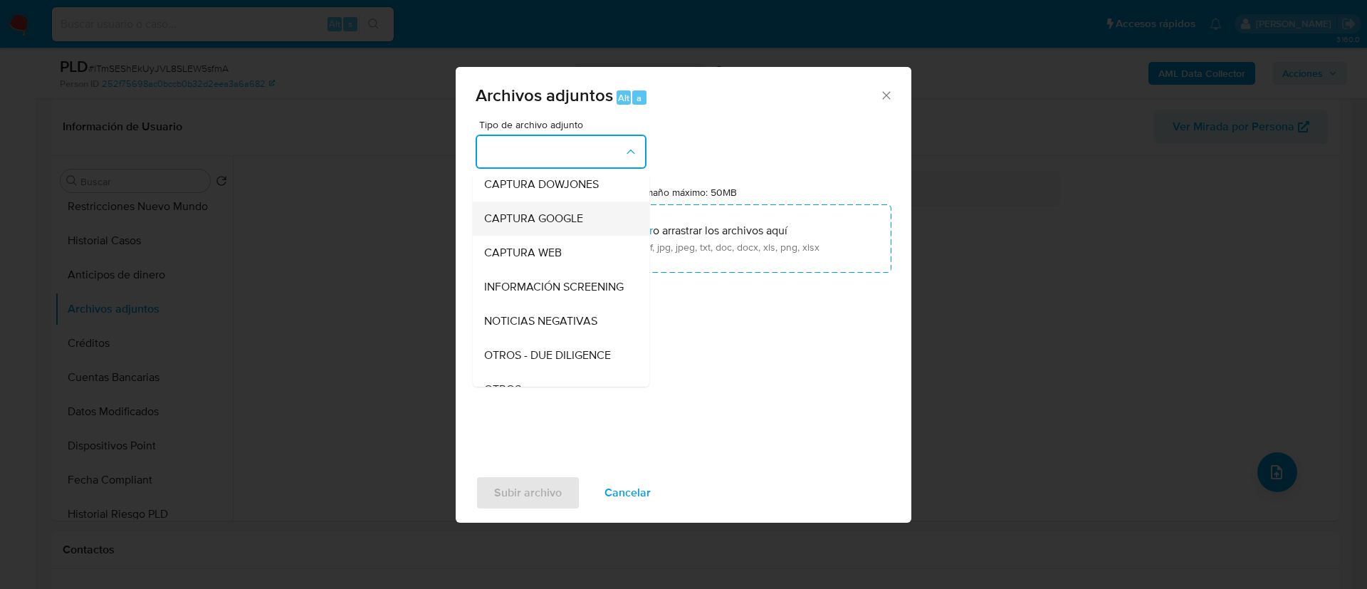
scroll to position [147, 0]
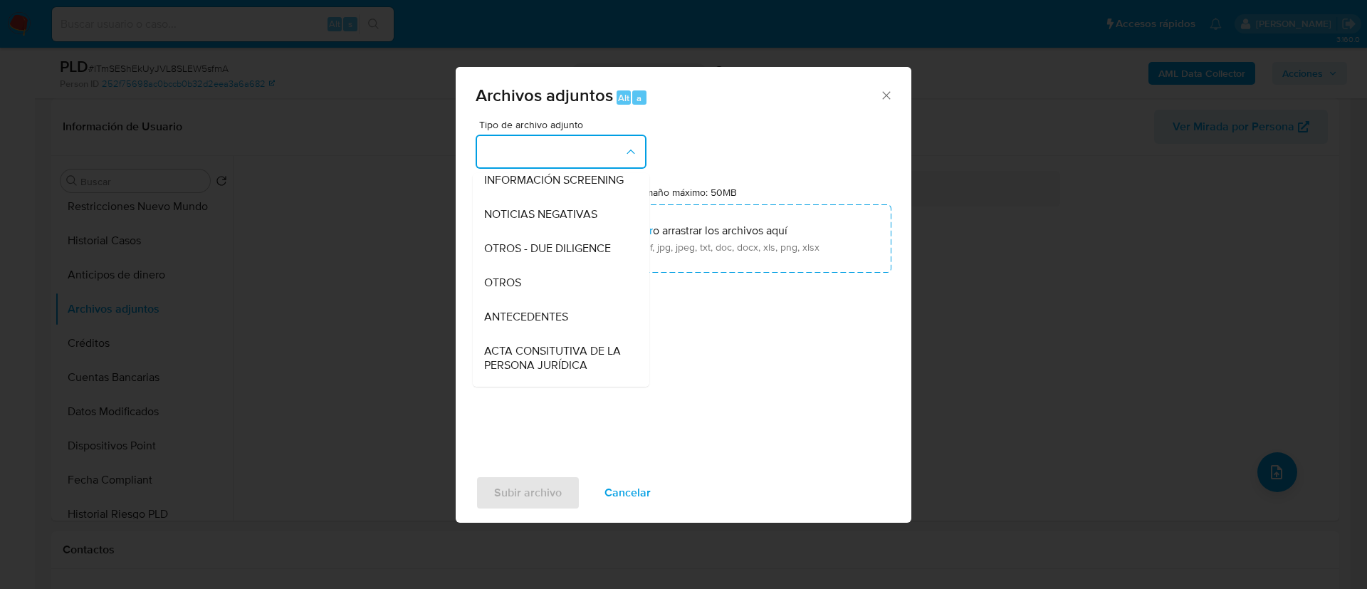
click at [528, 294] on div "OTROS" at bounding box center [556, 283] width 145 height 34
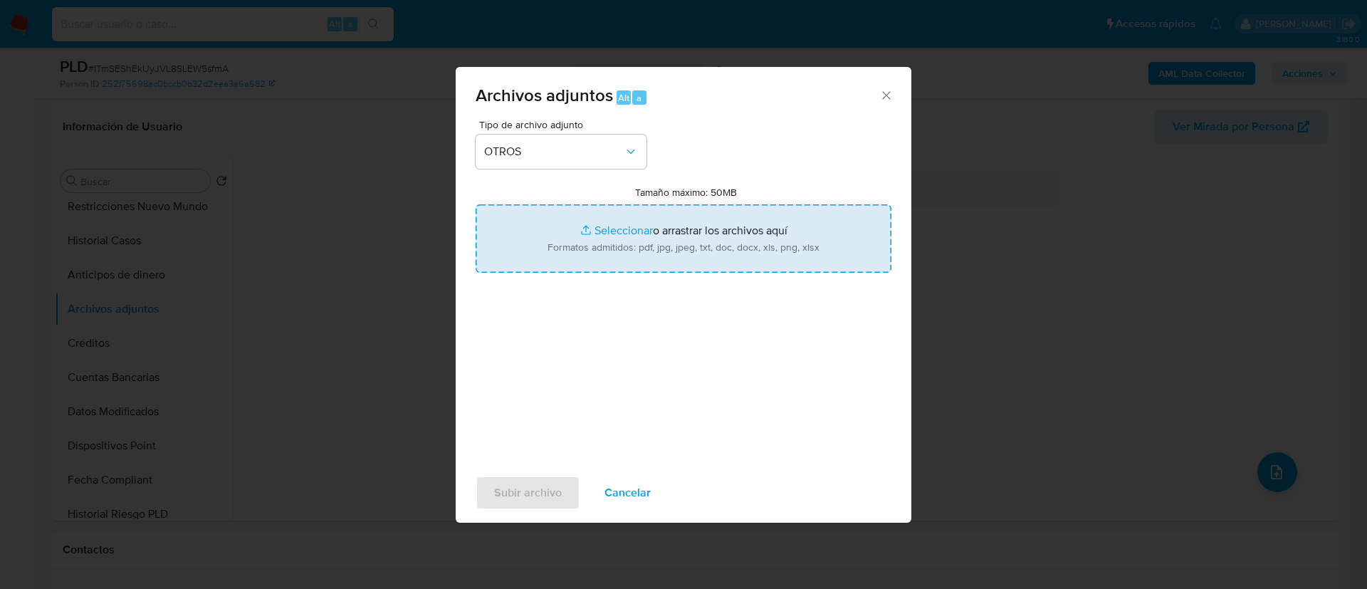
click at [605, 236] on input "Tamaño máximo: 50MB Seleccionar archivos" at bounding box center [684, 238] width 416 height 68
type input "C:\fakepath\2391544224_IGNACIO SANTIAGO GOMEZ_AGOATO 2025.xlsx"
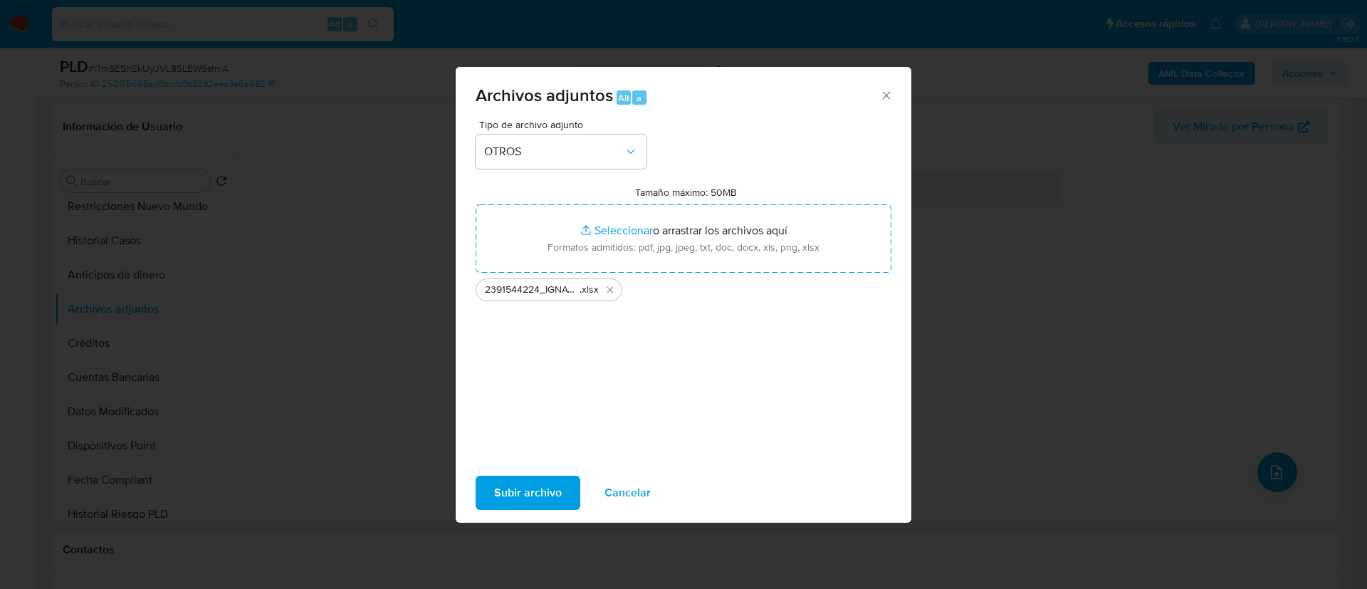
click at [566, 490] on button "Subir archivo" at bounding box center [528, 493] width 105 height 34
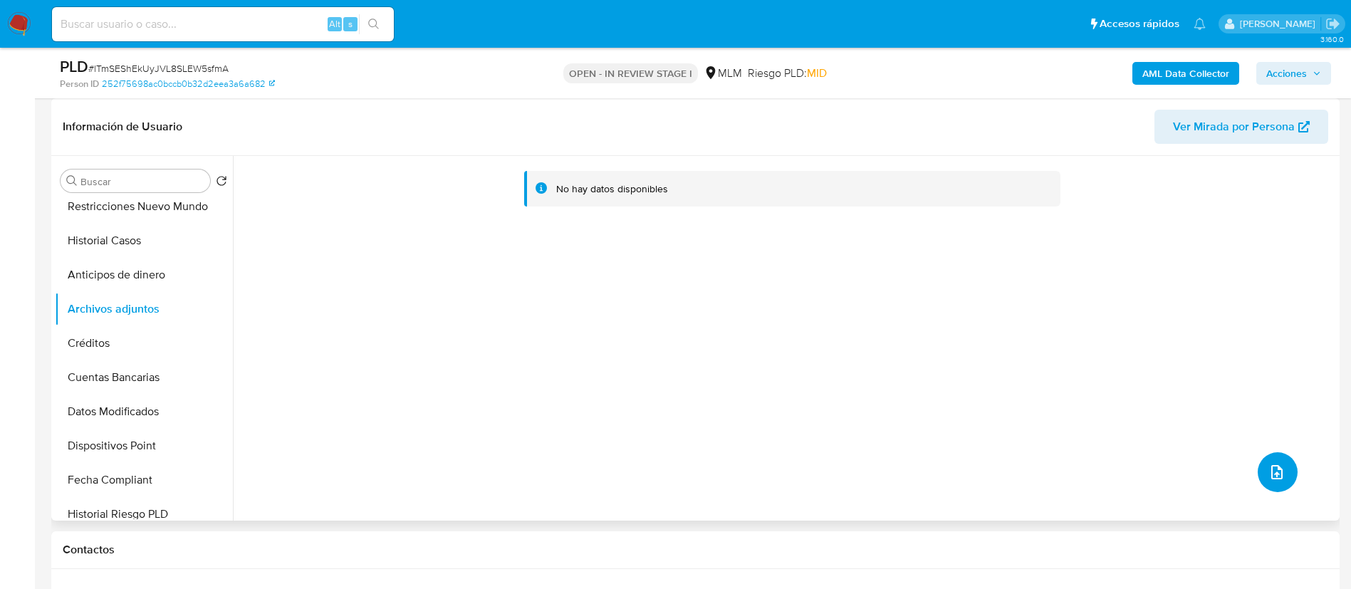
click at [1276, 473] on icon "upload-file" at bounding box center [1276, 472] width 11 height 14
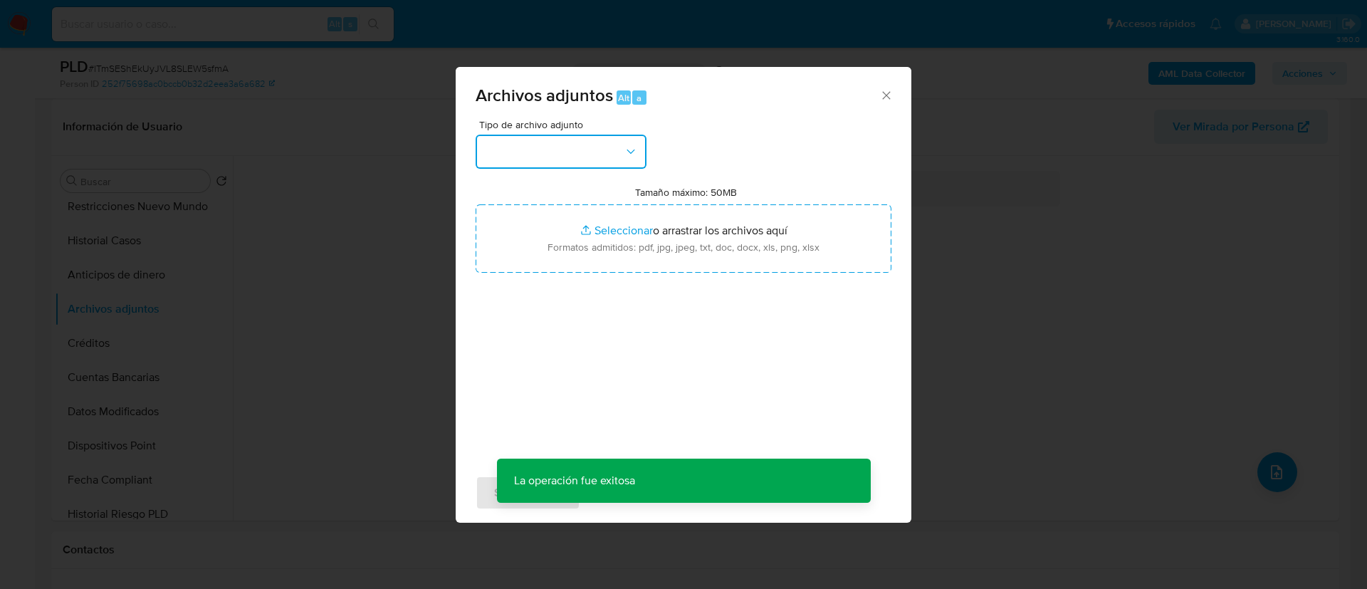
click at [553, 164] on button "button" at bounding box center [561, 152] width 171 height 34
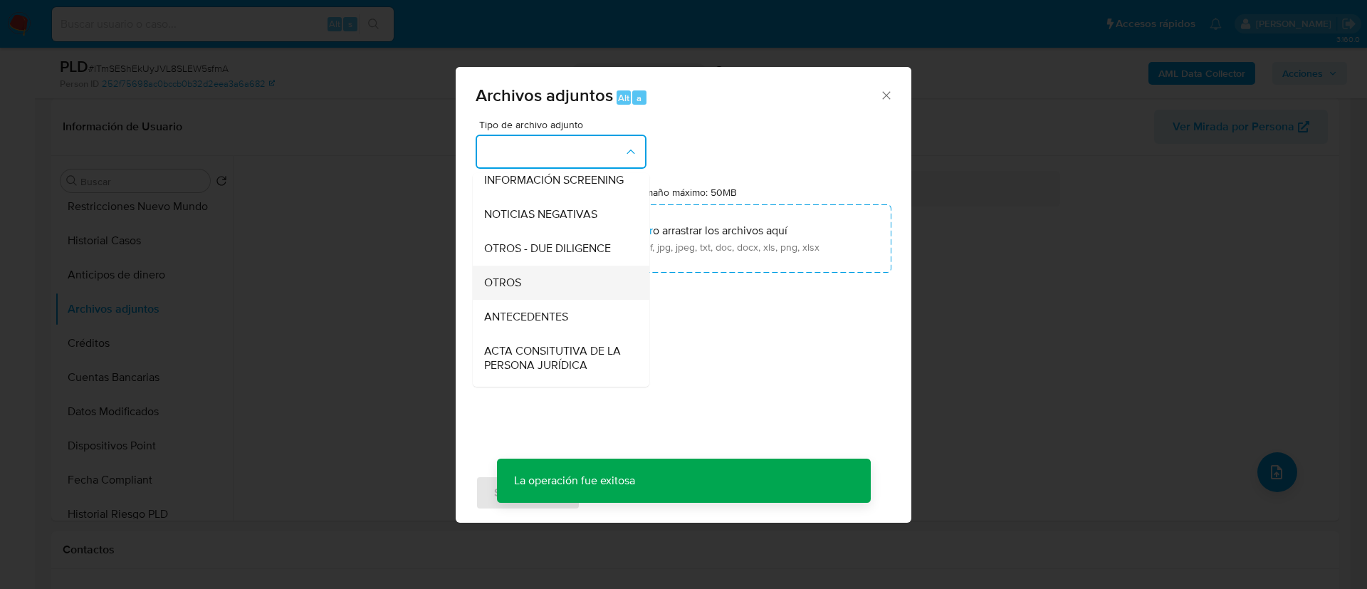
click at [572, 293] on div "OTROS" at bounding box center [556, 283] width 145 height 34
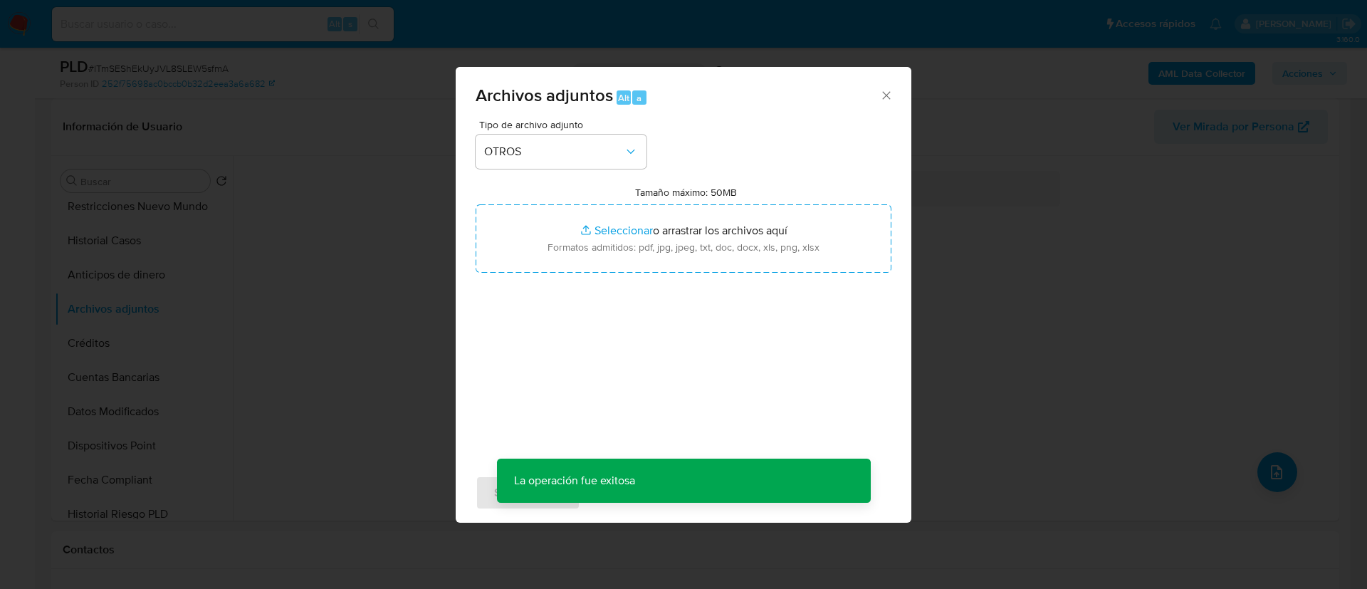
click at [699, 276] on div "Tipo de archivo adjunto OTROS Tamaño máximo: 50MB Seleccionar archivos Seleccio…" at bounding box center [684, 288] width 416 height 336
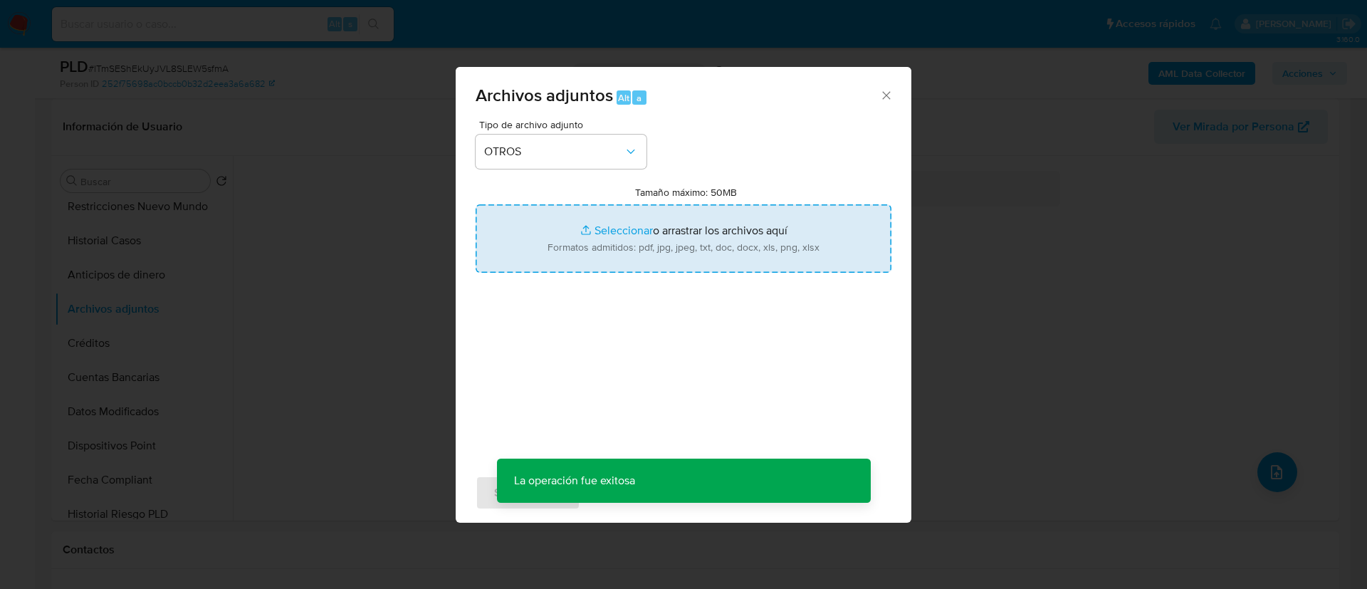
click at [695, 253] on input "Tamaño máximo: 50MB Seleccionar archivos" at bounding box center [684, 238] width 416 height 68
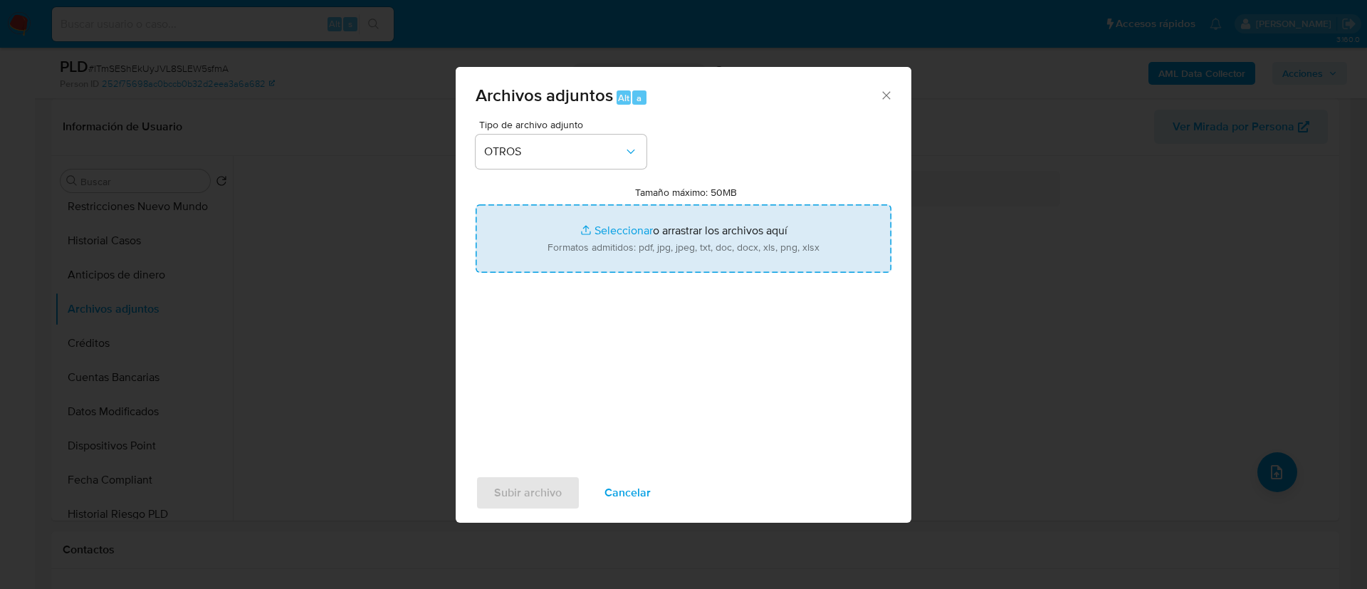
type input "C:\fakepath\2391544224_Ignacio Santiago Gomez_AGOSTO 2025.pdf"
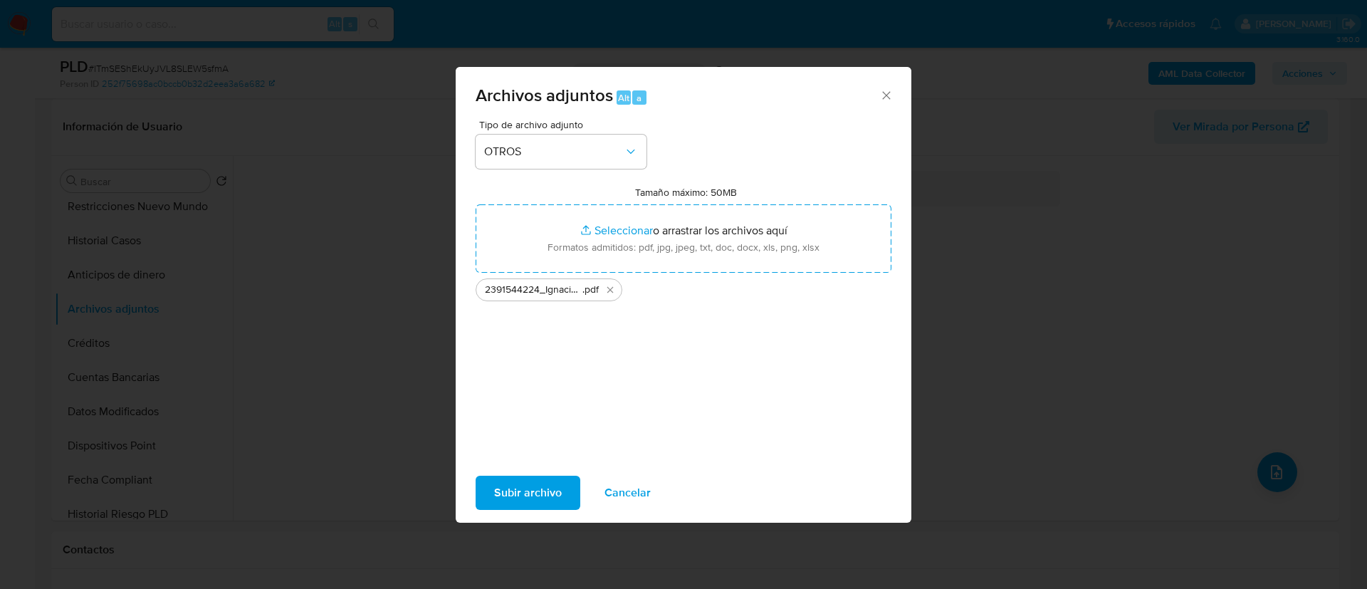
click at [518, 498] on span "Subir archivo" at bounding box center [528, 492] width 68 height 31
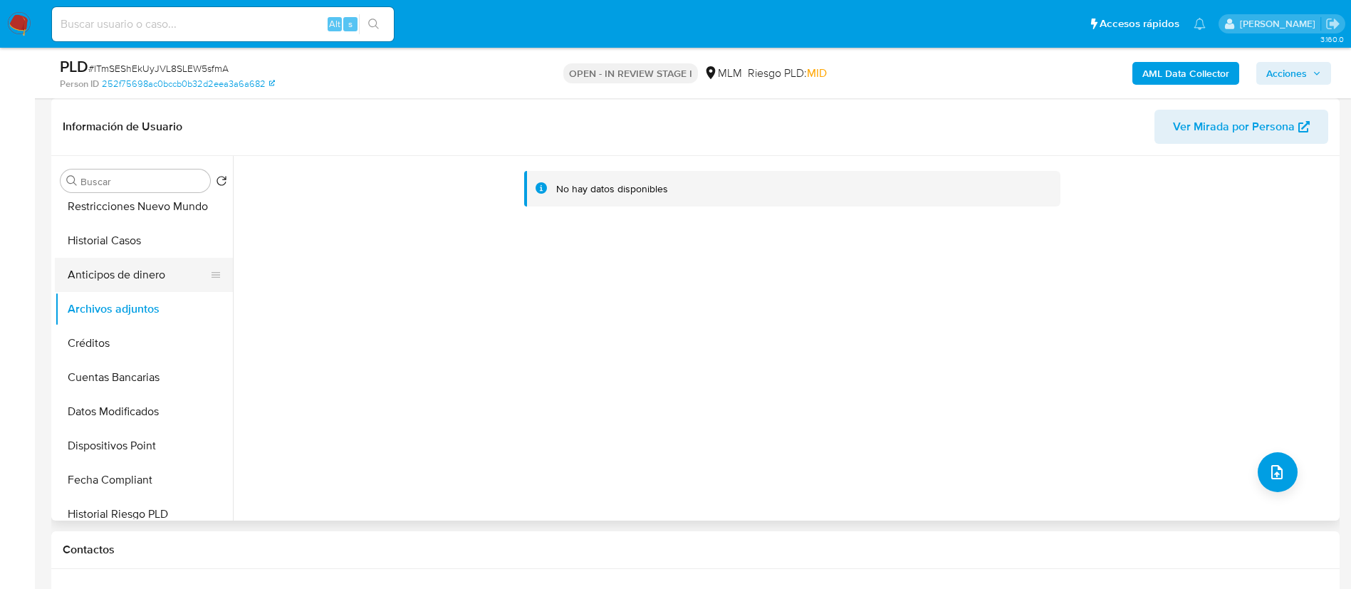
click at [82, 271] on button "Anticipos de dinero" at bounding box center [138, 275] width 167 height 34
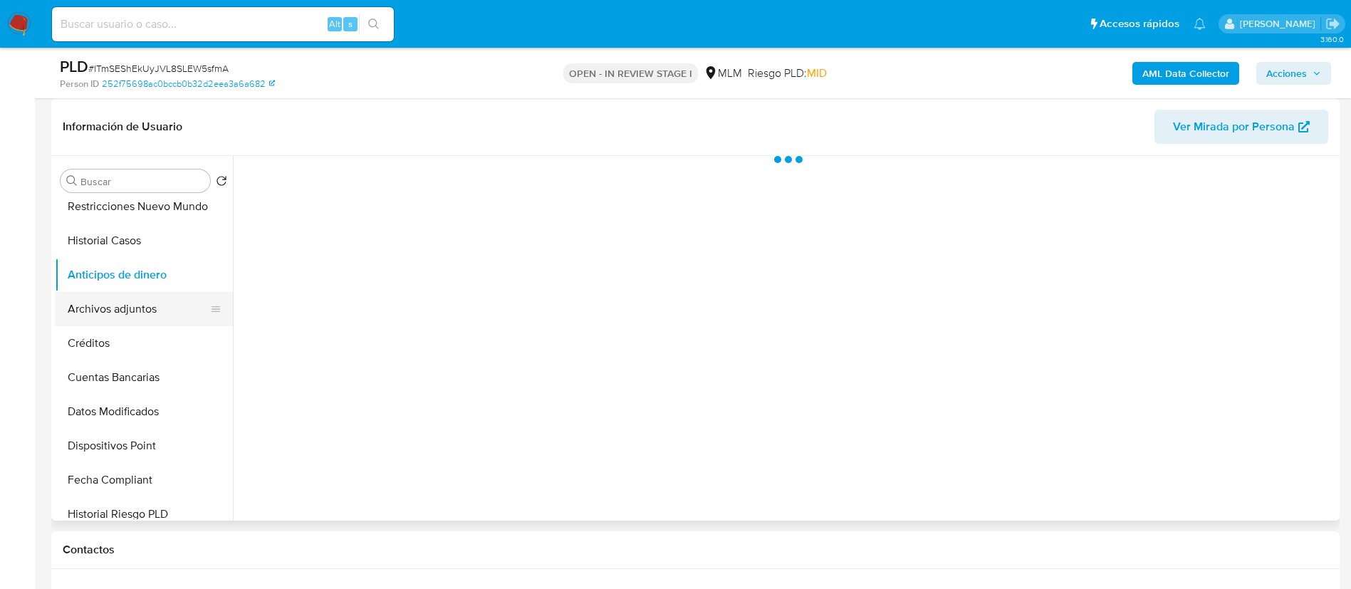
click at [132, 319] on button "Archivos adjuntos" at bounding box center [138, 309] width 167 height 34
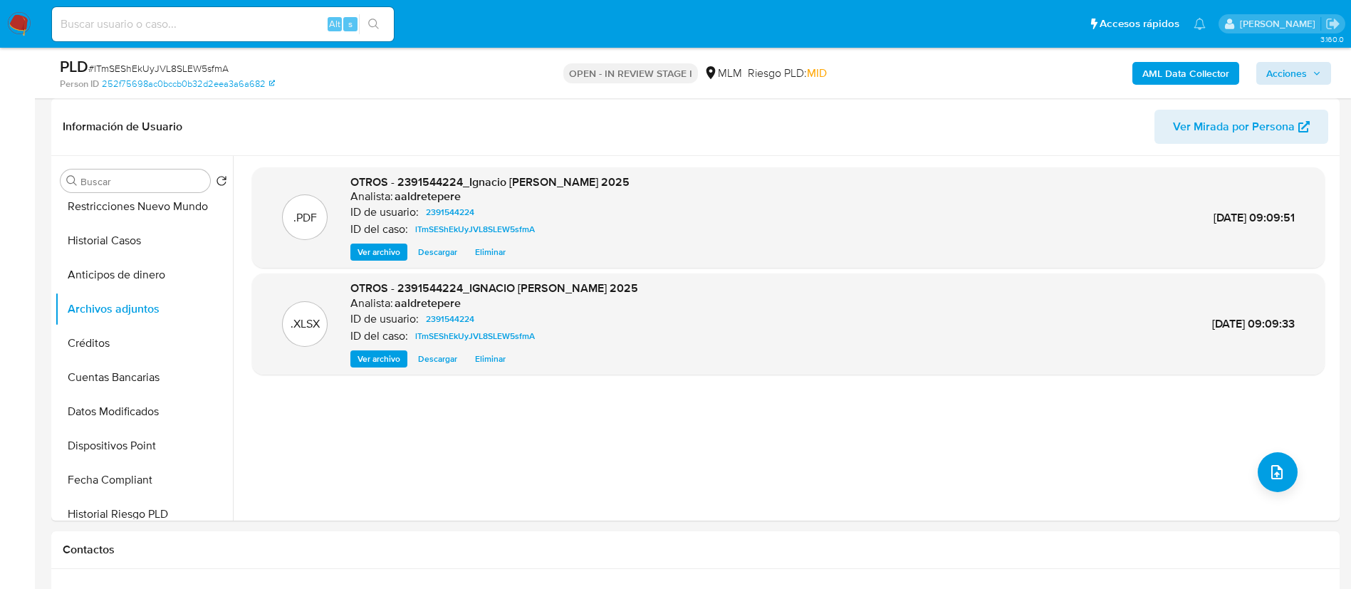
click at [1297, 84] on div "AML Data Collector Acciones" at bounding box center [1121, 72] width 420 height 33
click at [1283, 75] on span "Acciones" at bounding box center [1286, 73] width 41 height 23
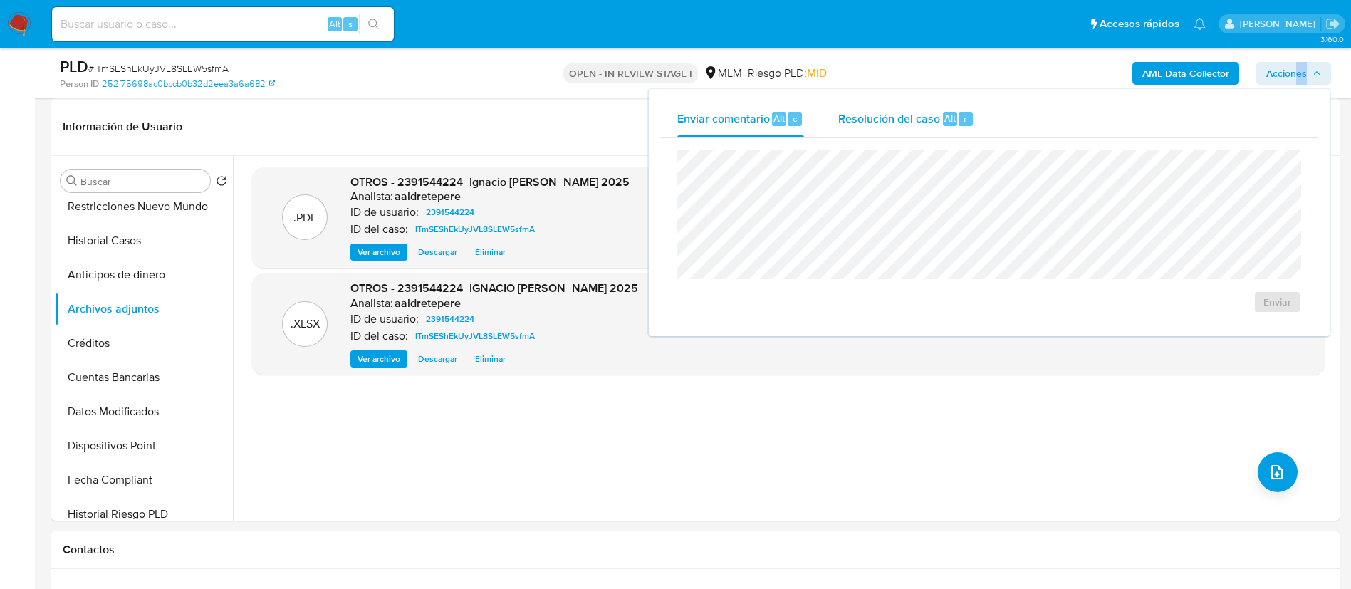
click at [934, 121] on span "Resolución del caso" at bounding box center [889, 118] width 102 height 16
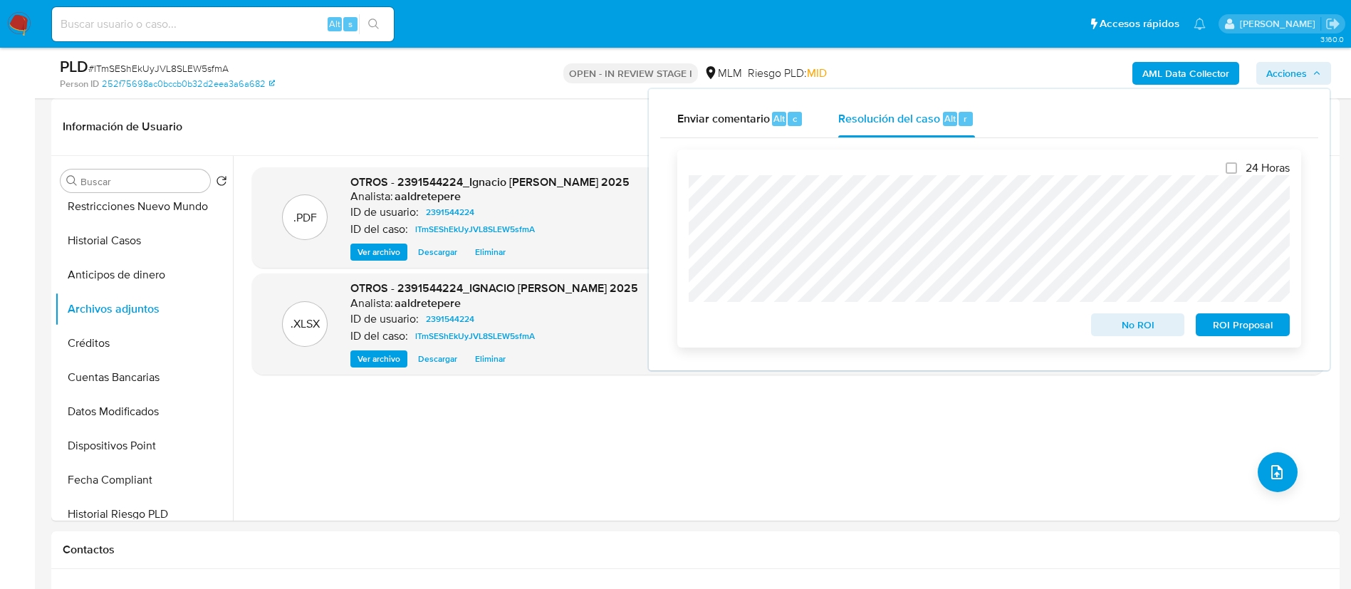
click at [1248, 330] on span "ROI Proposal" at bounding box center [1242, 325] width 74 height 20
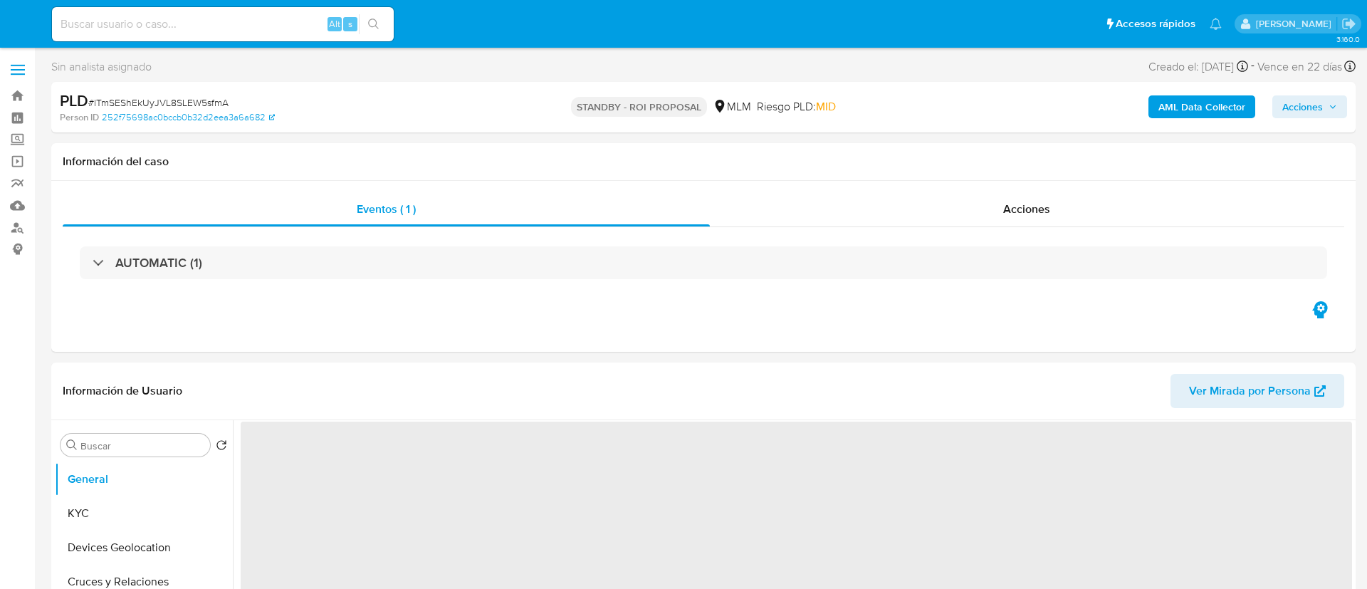
select select "10"
